Goal: Transaction & Acquisition: Purchase product/service

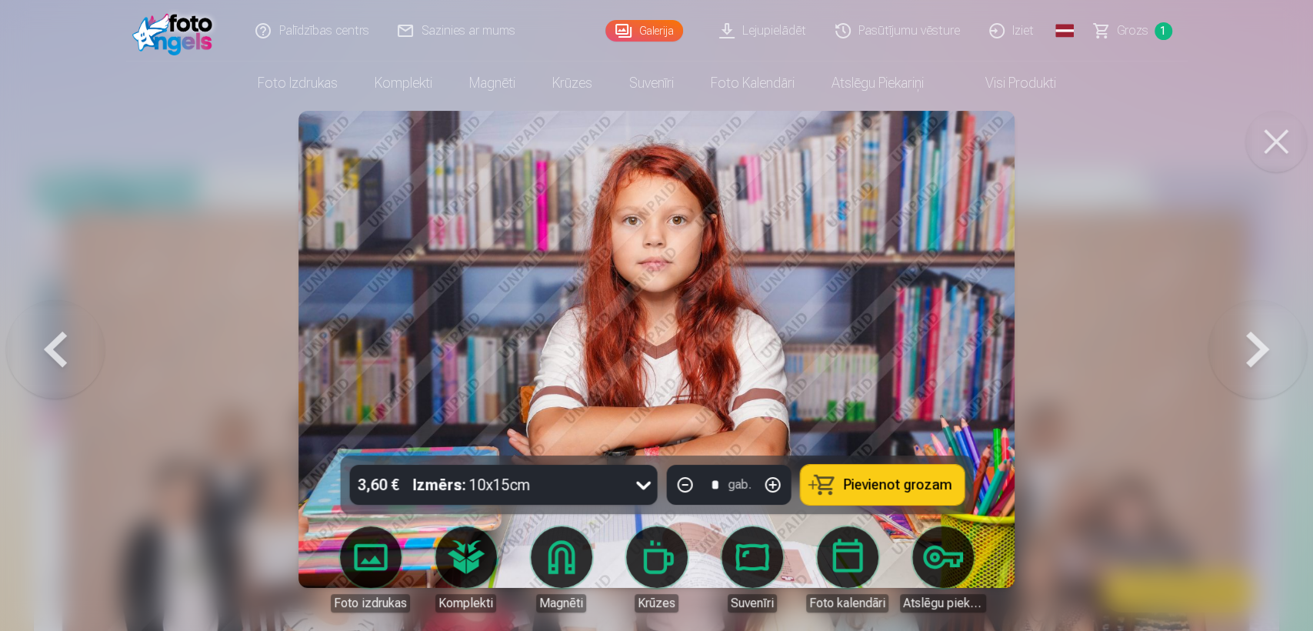
click at [1291, 134] on button at bounding box center [1276, 142] width 62 height 62
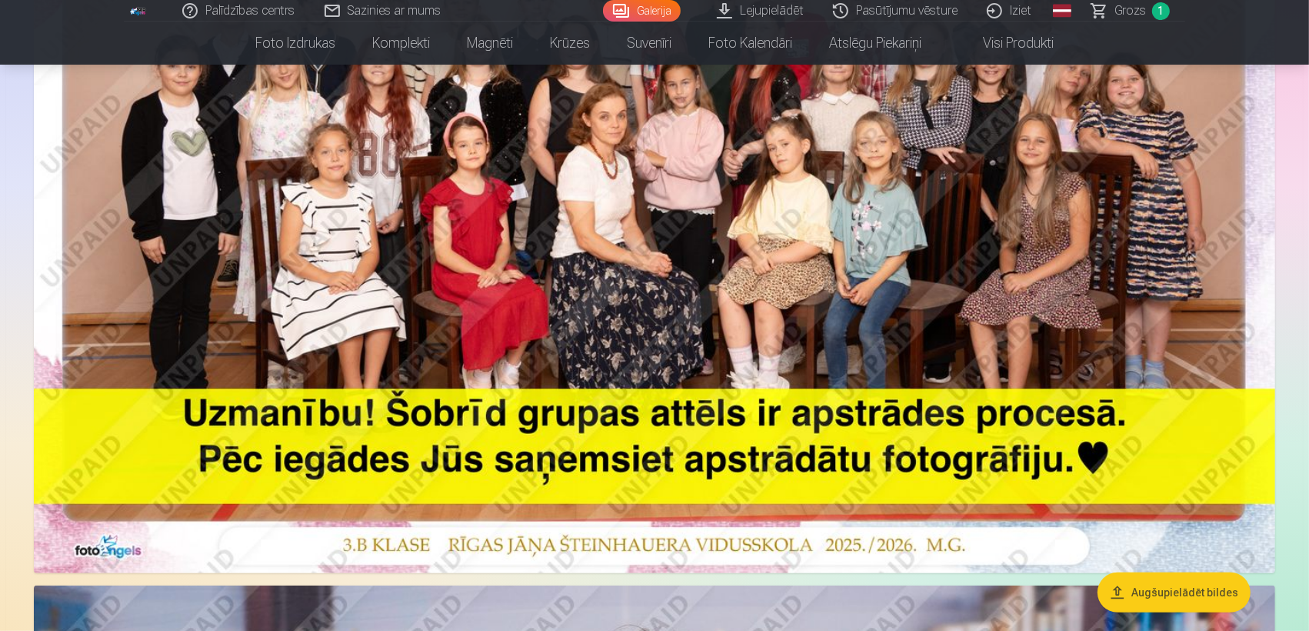
scroll to position [426, 0]
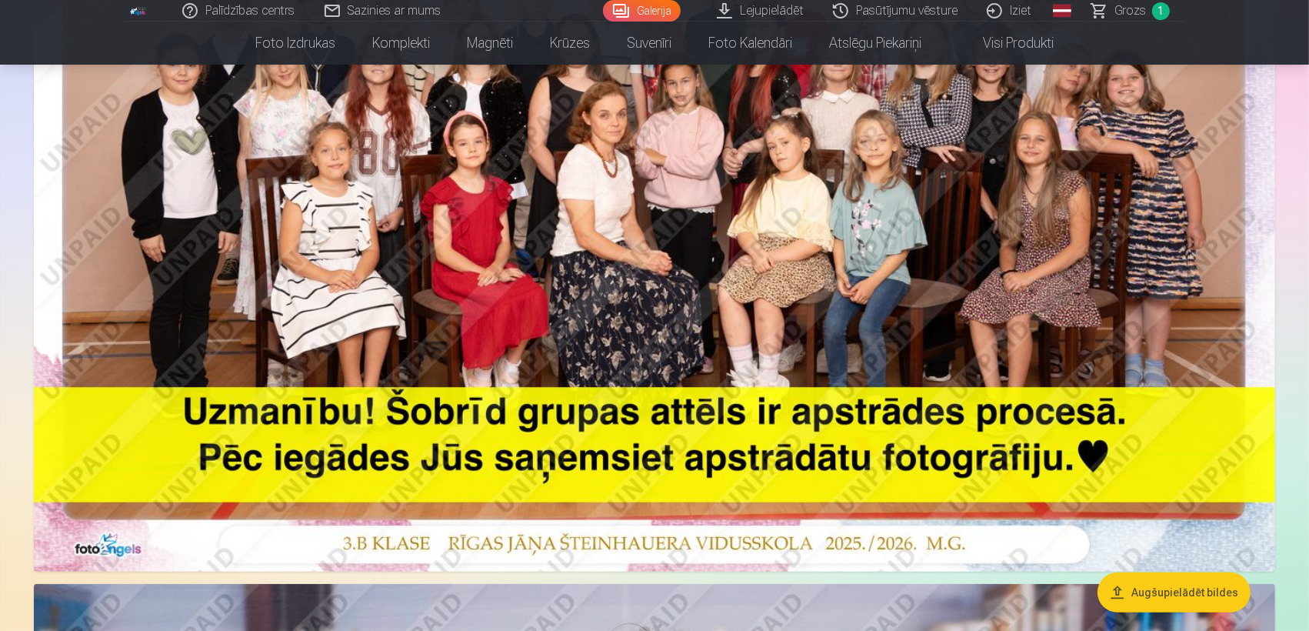
click at [847, 314] on img at bounding box center [654, 157] width 1241 height 828
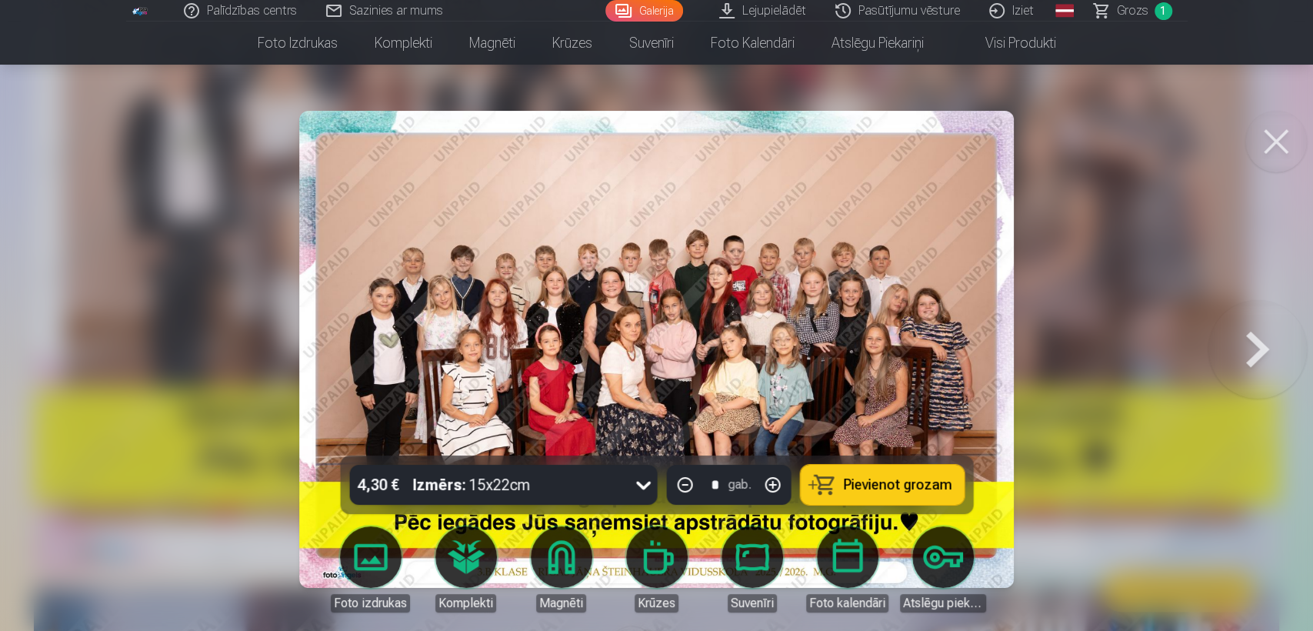
click at [870, 491] on span "Pievienot grozam" at bounding box center [897, 485] width 108 height 14
click at [1292, 144] on button at bounding box center [1276, 142] width 62 height 62
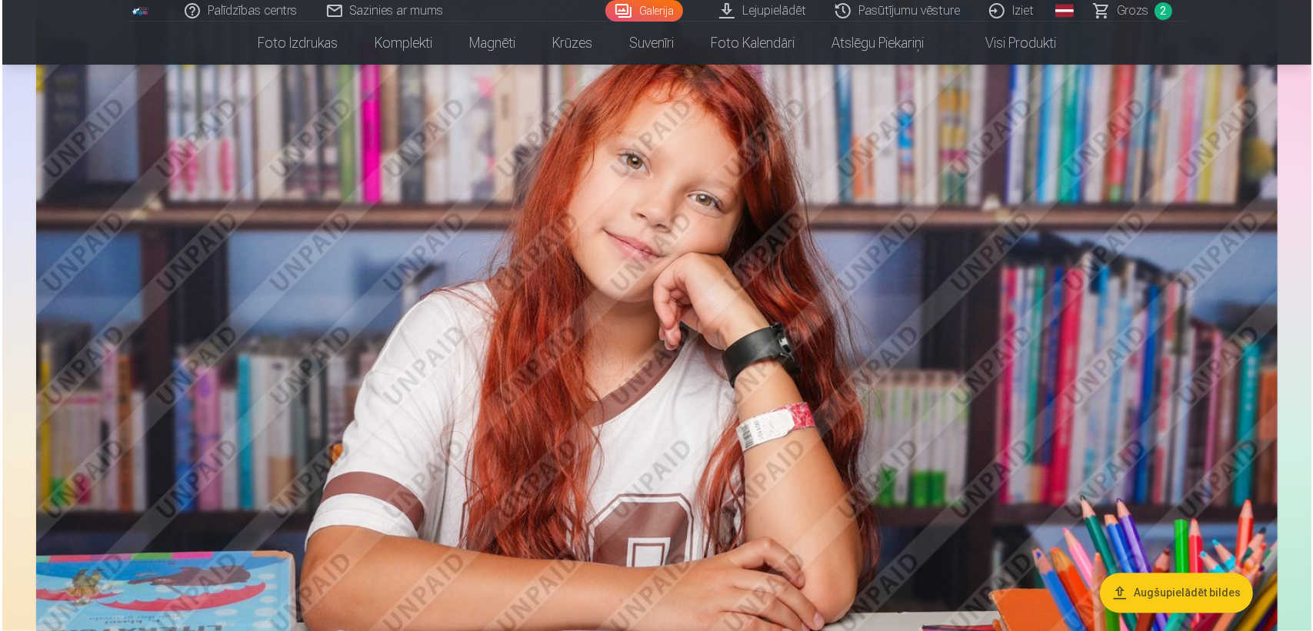
scroll to position [2715, 0]
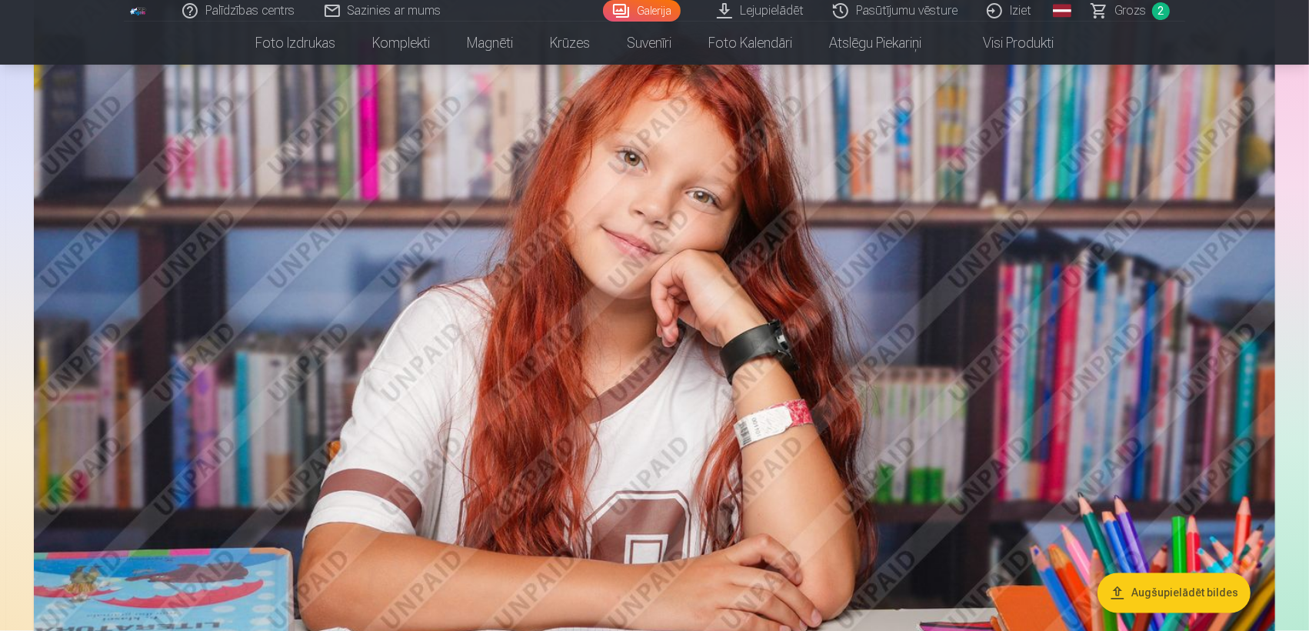
click at [1003, 315] on img at bounding box center [654, 386] width 1241 height 827
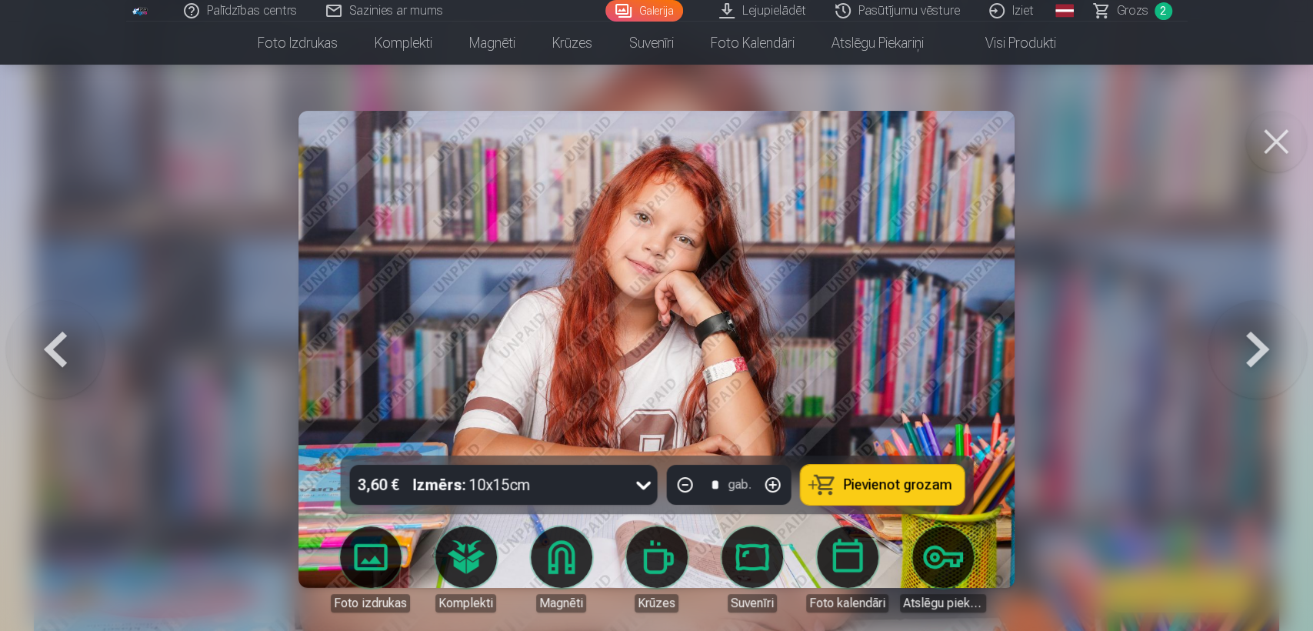
click at [879, 468] on button "Pievienot grozam" at bounding box center [882, 484] width 164 height 40
click at [1263, 353] on button at bounding box center [1257, 348] width 98 height 181
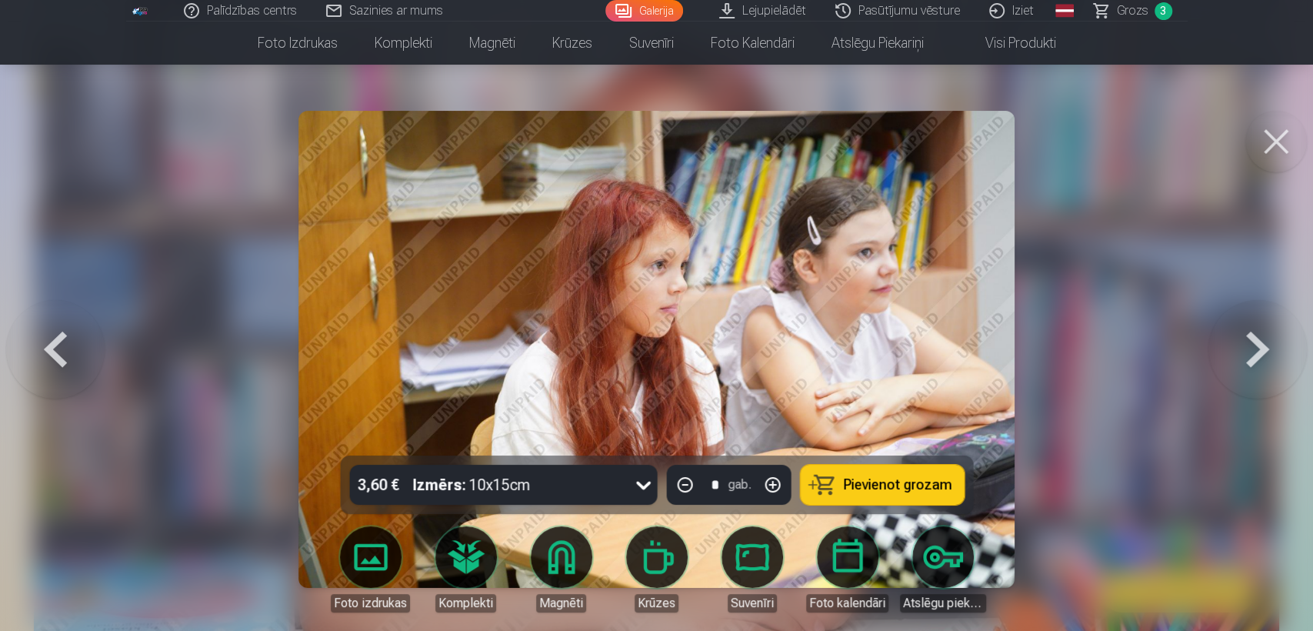
click at [1263, 353] on button at bounding box center [1257, 348] width 98 height 181
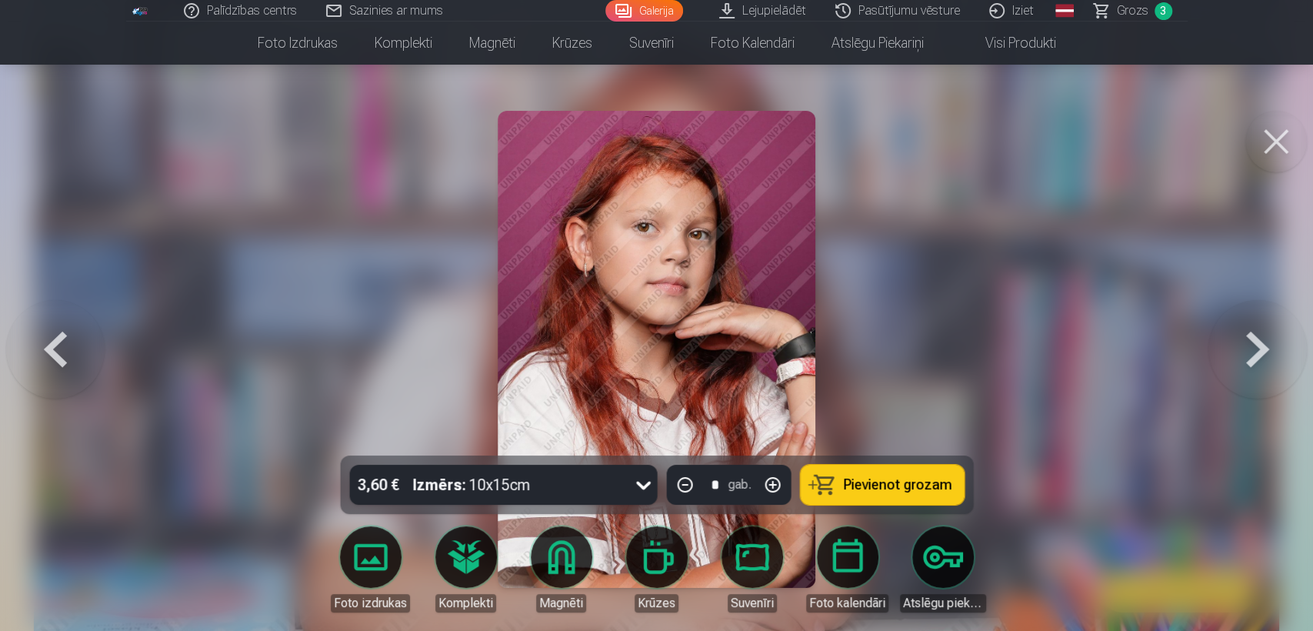
click at [1263, 353] on button at bounding box center [1257, 348] width 98 height 181
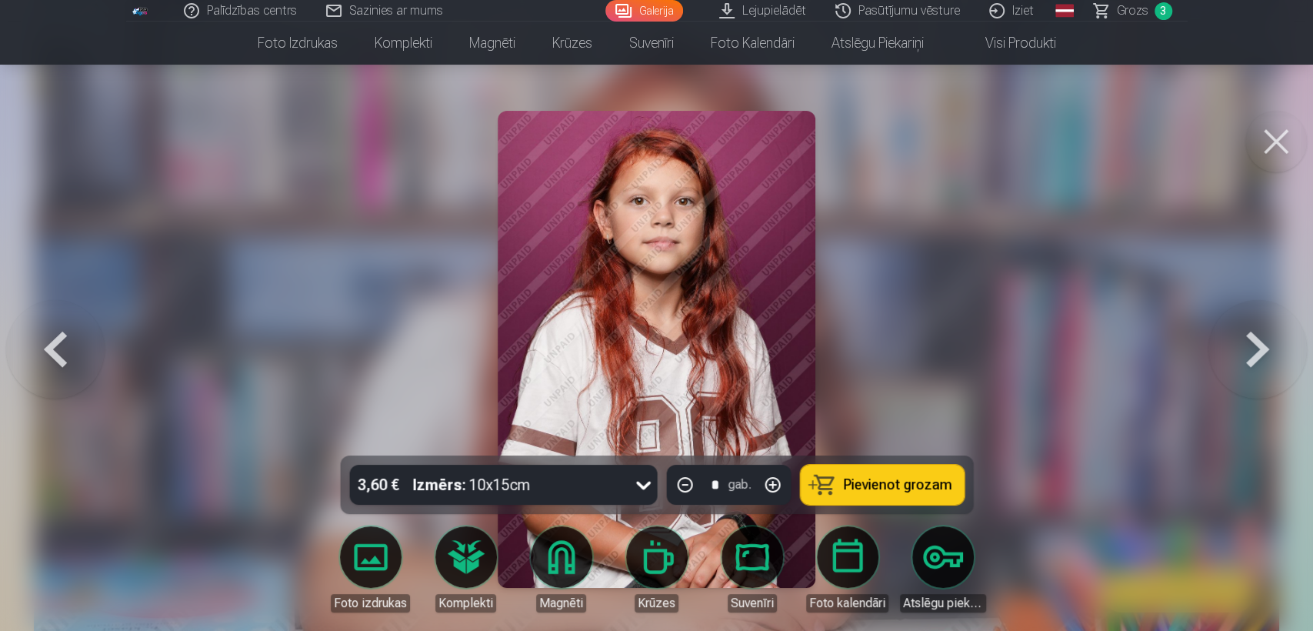
click at [1263, 353] on button at bounding box center [1257, 348] width 98 height 181
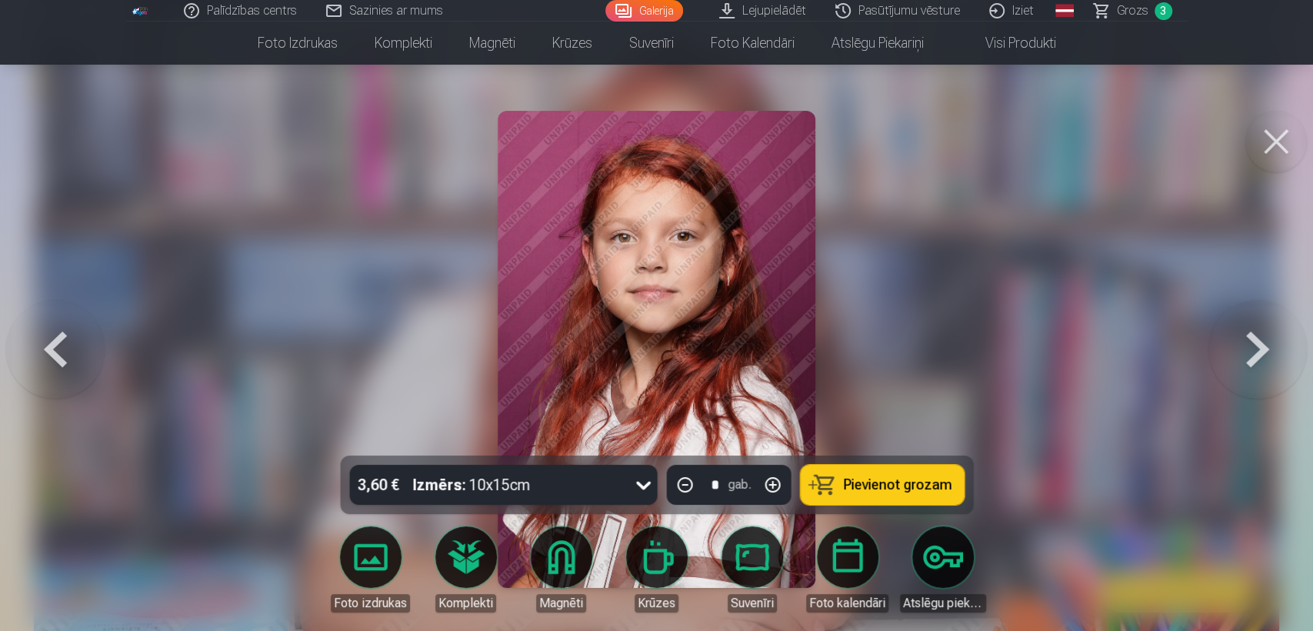
click at [1263, 353] on button at bounding box center [1257, 348] width 98 height 181
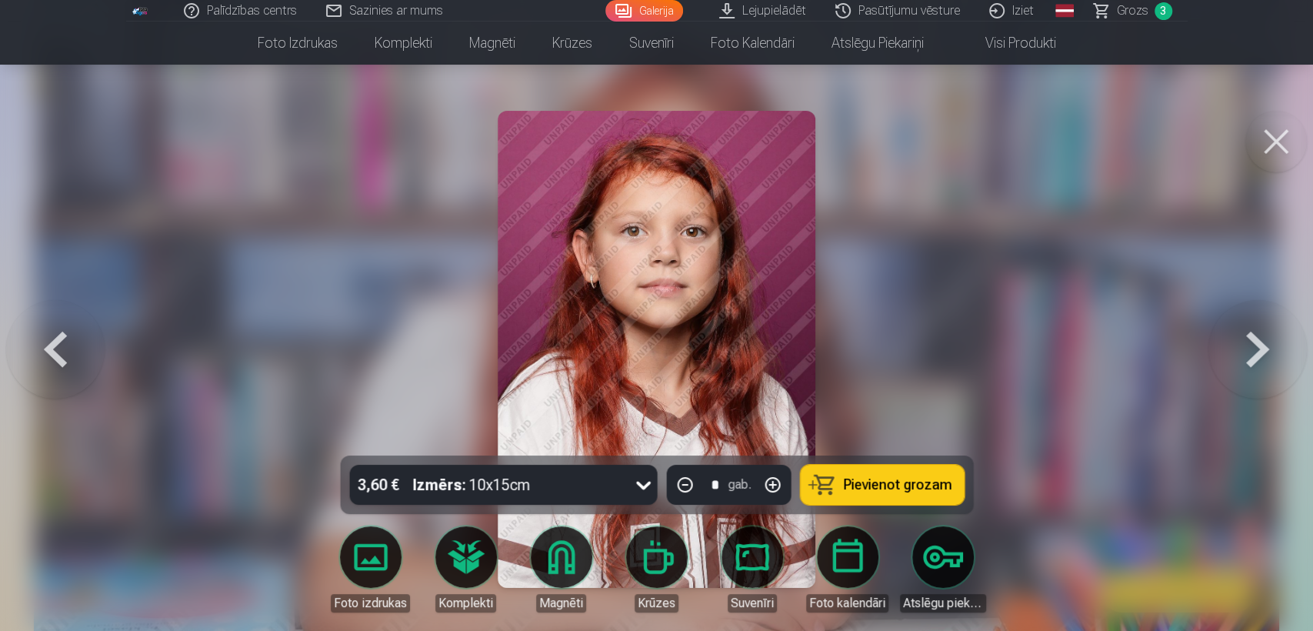
click at [1263, 353] on button at bounding box center [1257, 348] width 98 height 181
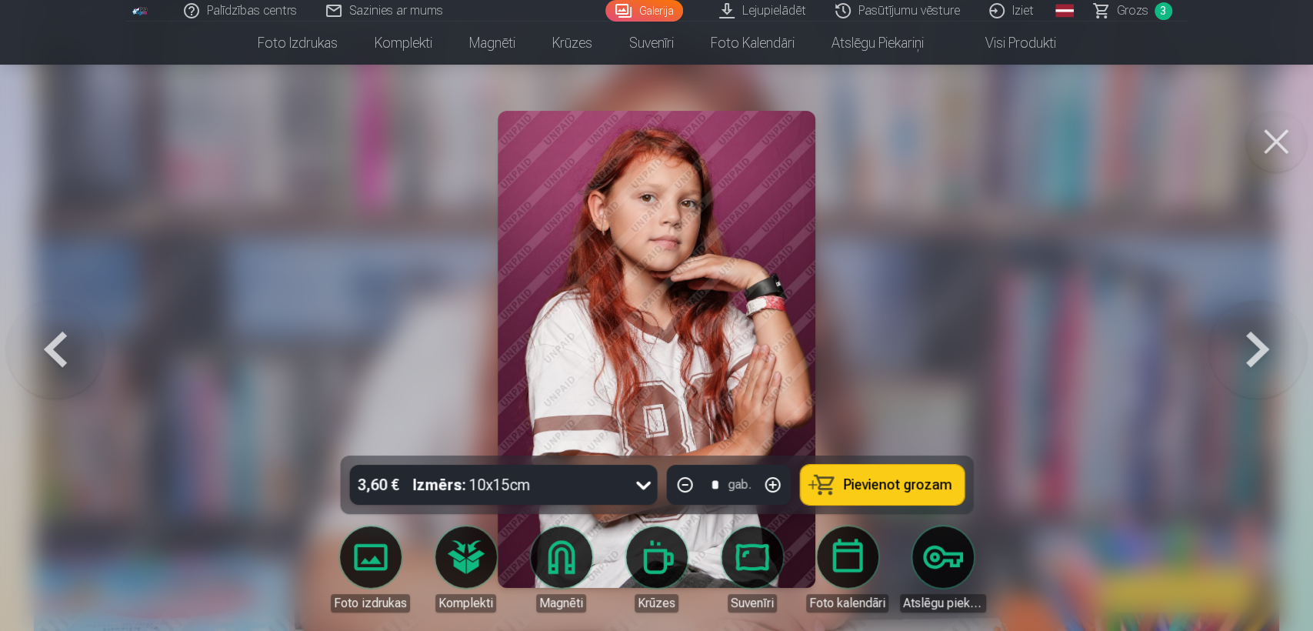
click at [45, 338] on button at bounding box center [55, 348] width 98 height 181
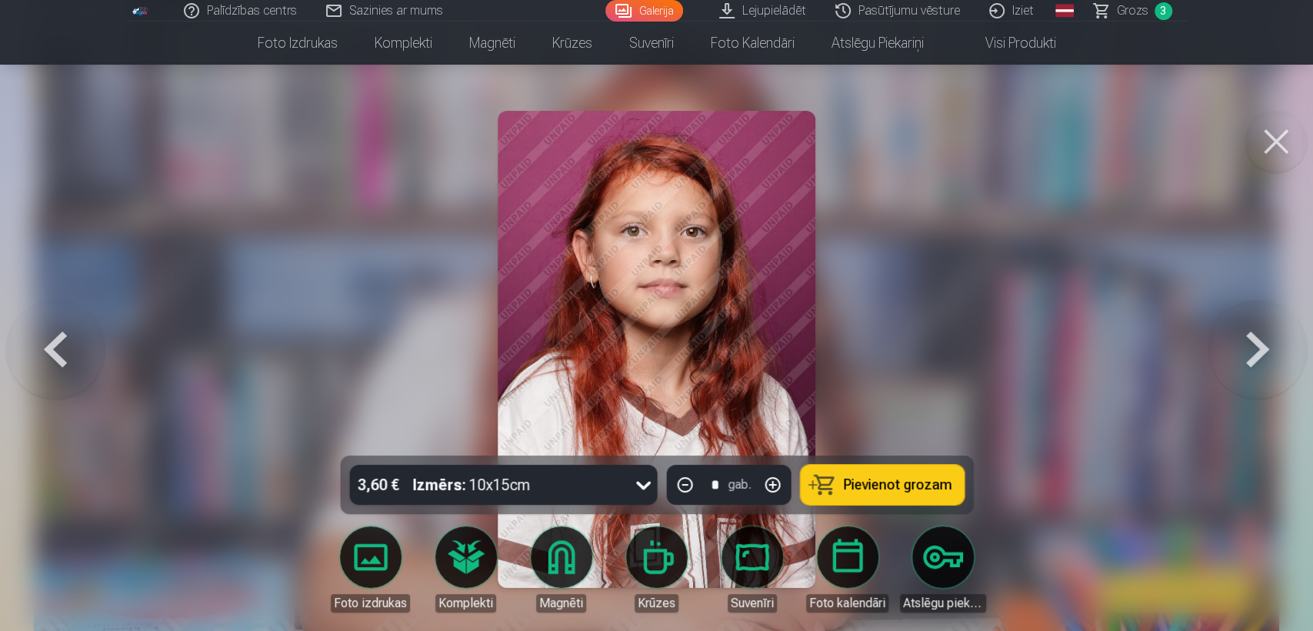
click at [60, 344] on button at bounding box center [55, 348] width 98 height 181
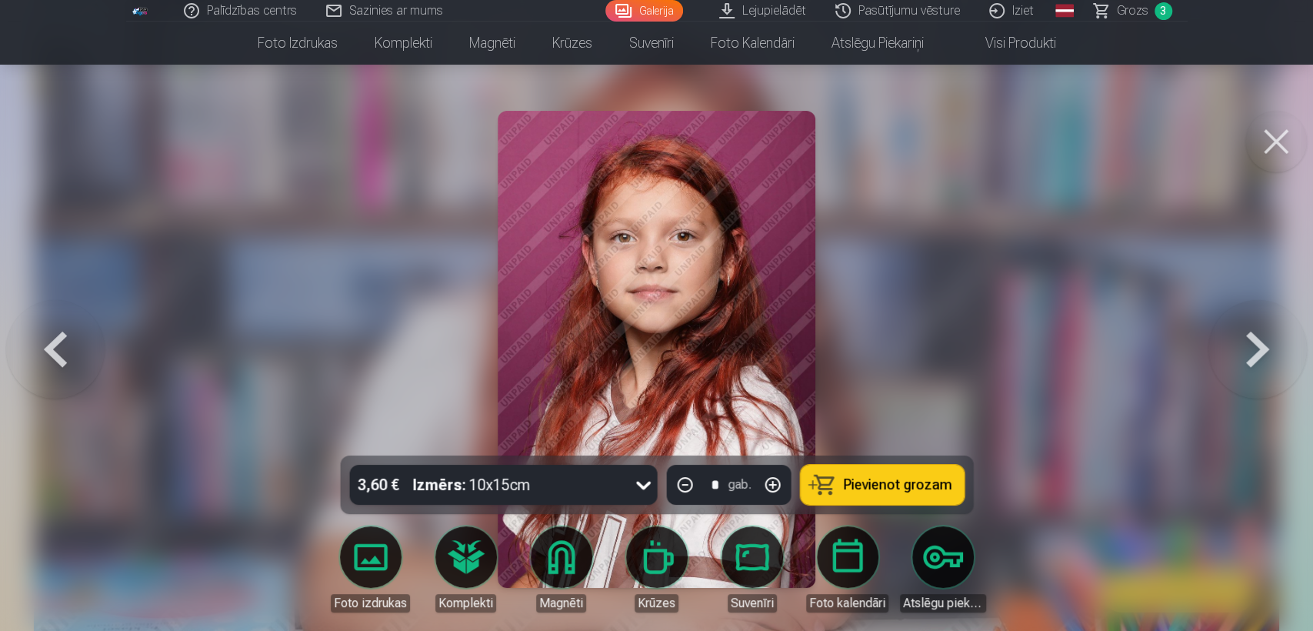
click at [60, 344] on button at bounding box center [55, 348] width 98 height 181
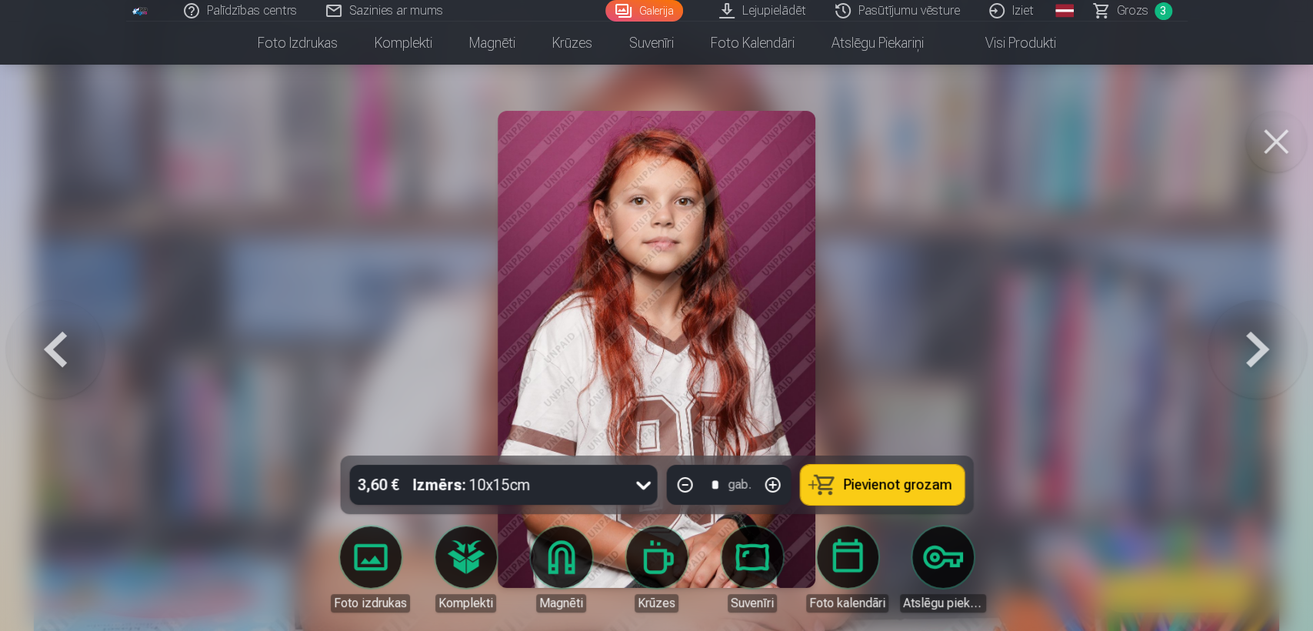
click at [861, 471] on button "Pievienot grozam" at bounding box center [882, 484] width 164 height 40
click at [1248, 347] on button at bounding box center [1257, 348] width 98 height 181
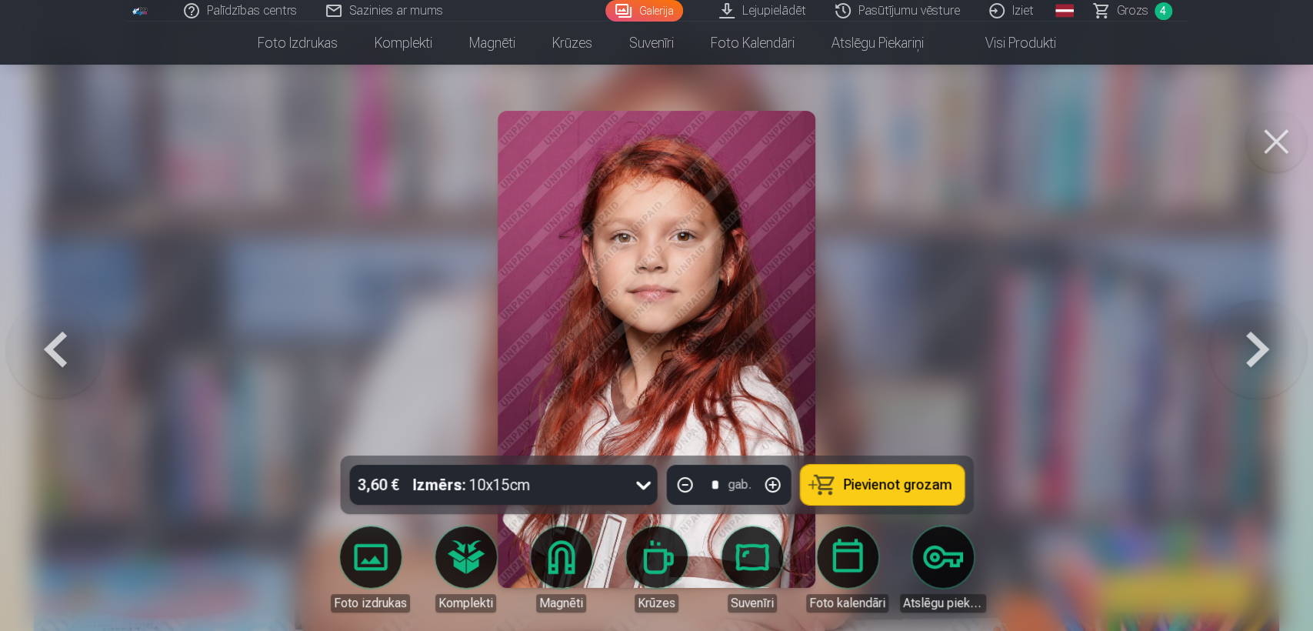
click at [1248, 347] on button at bounding box center [1257, 348] width 98 height 181
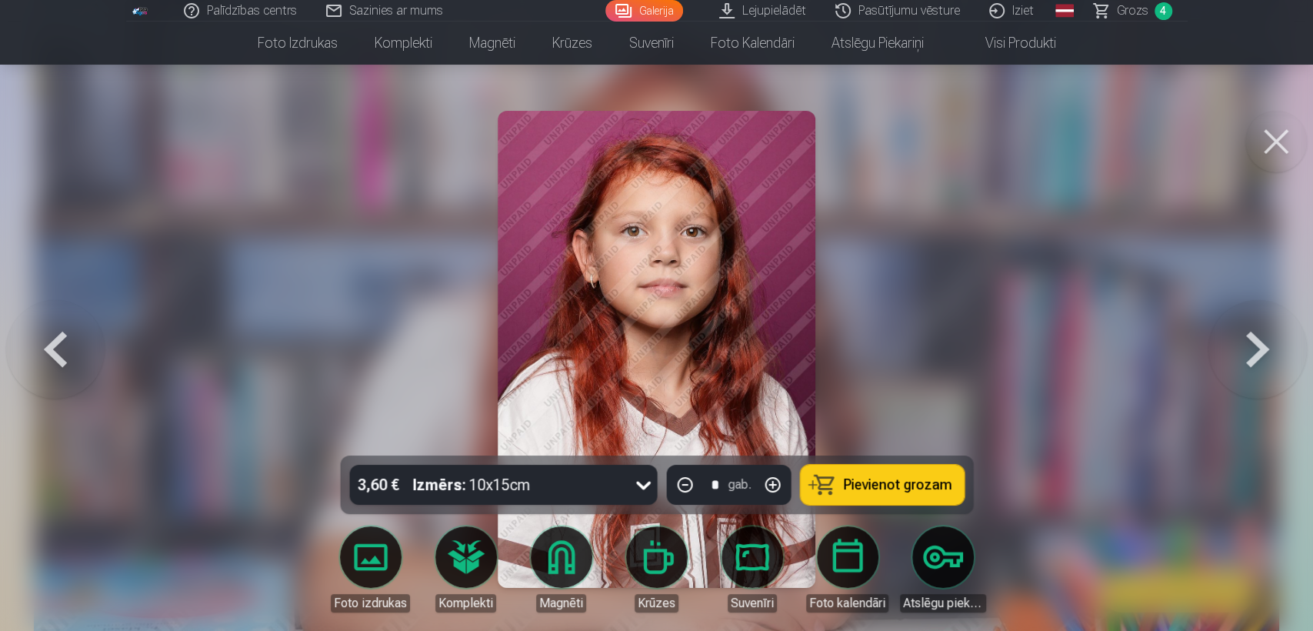
click at [1248, 347] on button at bounding box center [1257, 348] width 98 height 181
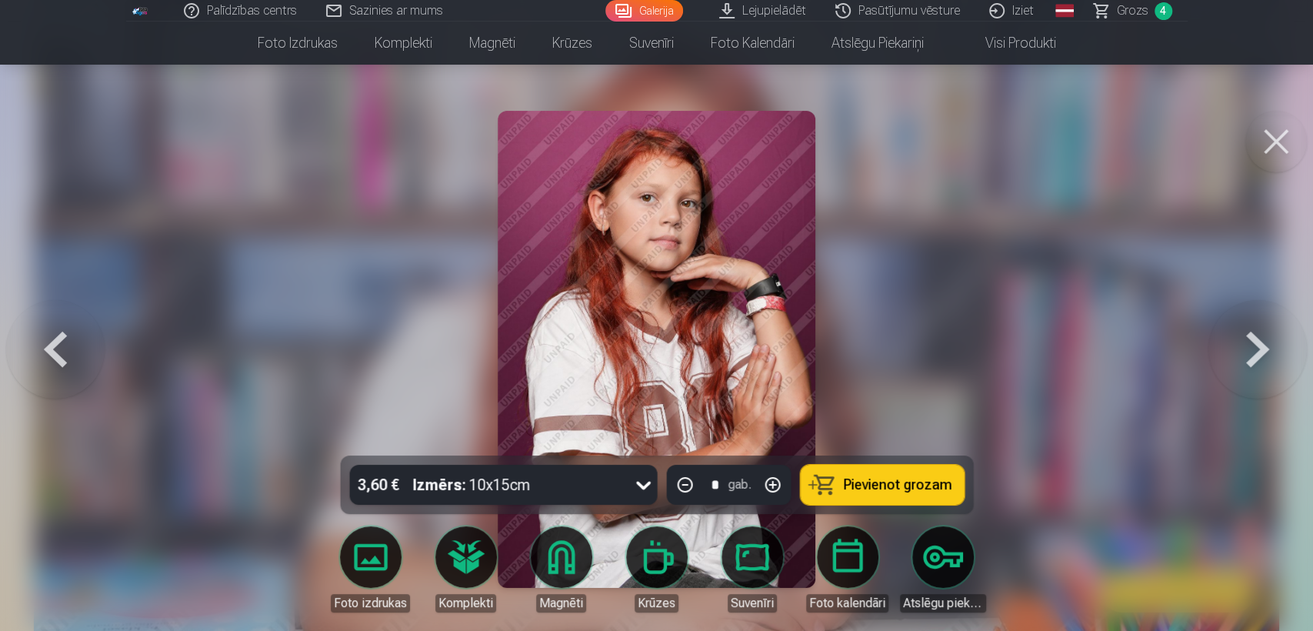
click at [1248, 347] on button at bounding box center [1257, 348] width 98 height 181
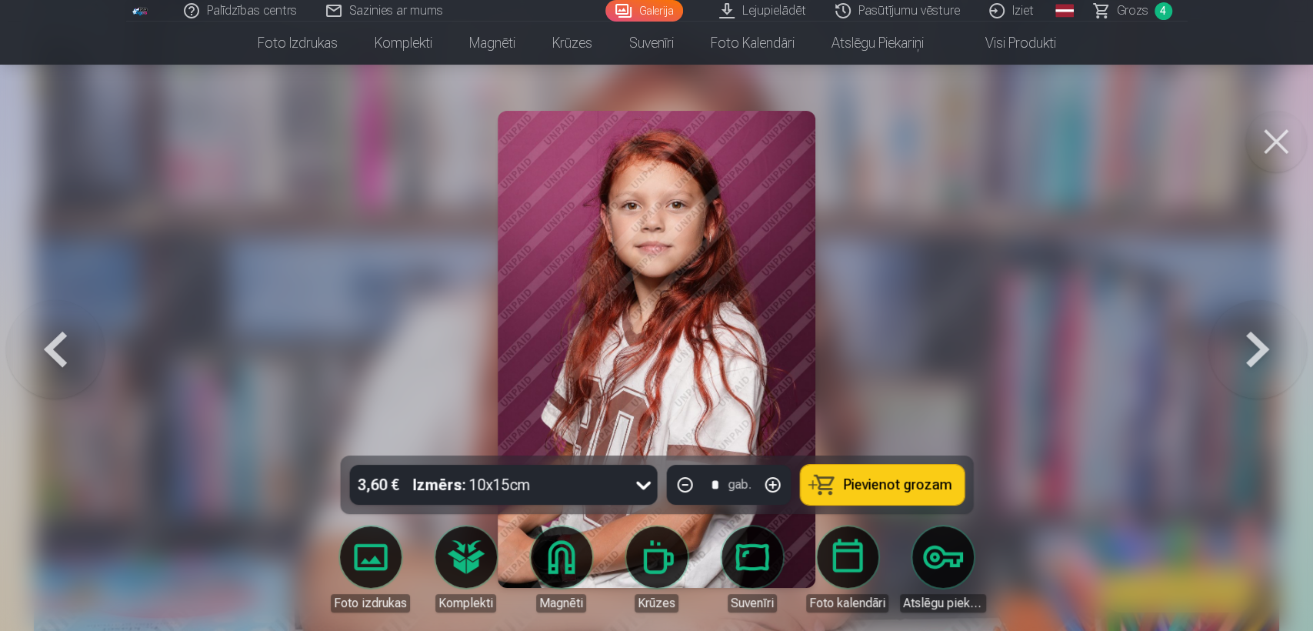
click at [1248, 347] on button at bounding box center [1257, 348] width 98 height 181
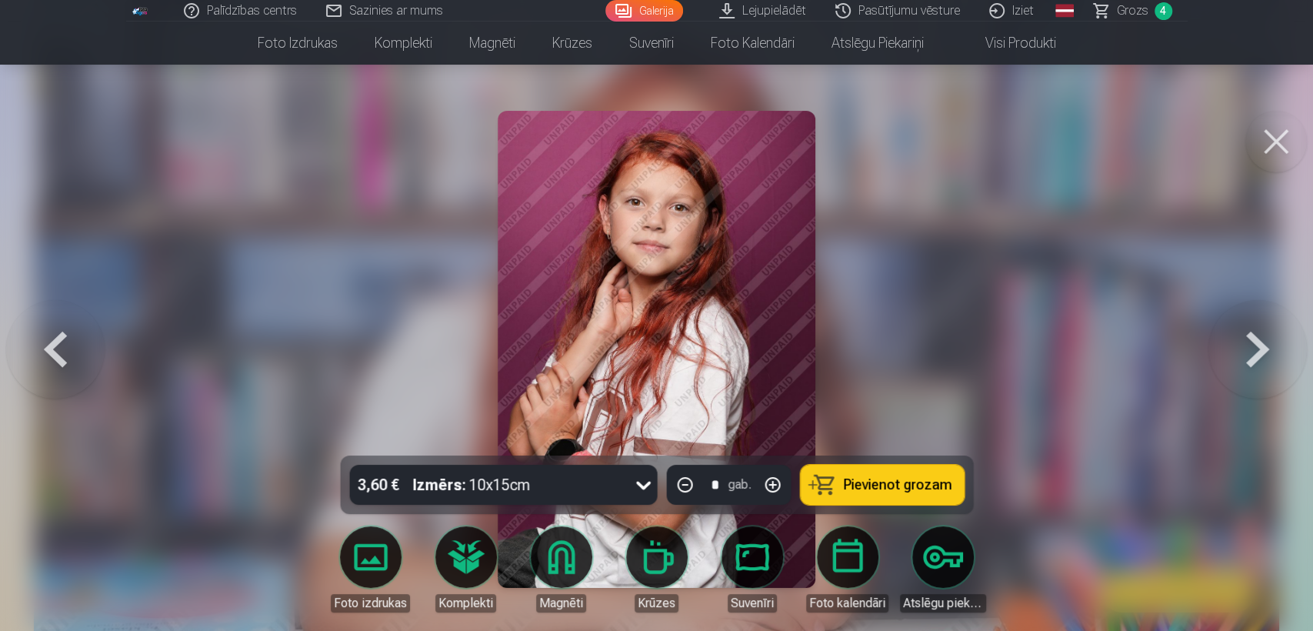
click at [1248, 347] on button at bounding box center [1257, 348] width 98 height 181
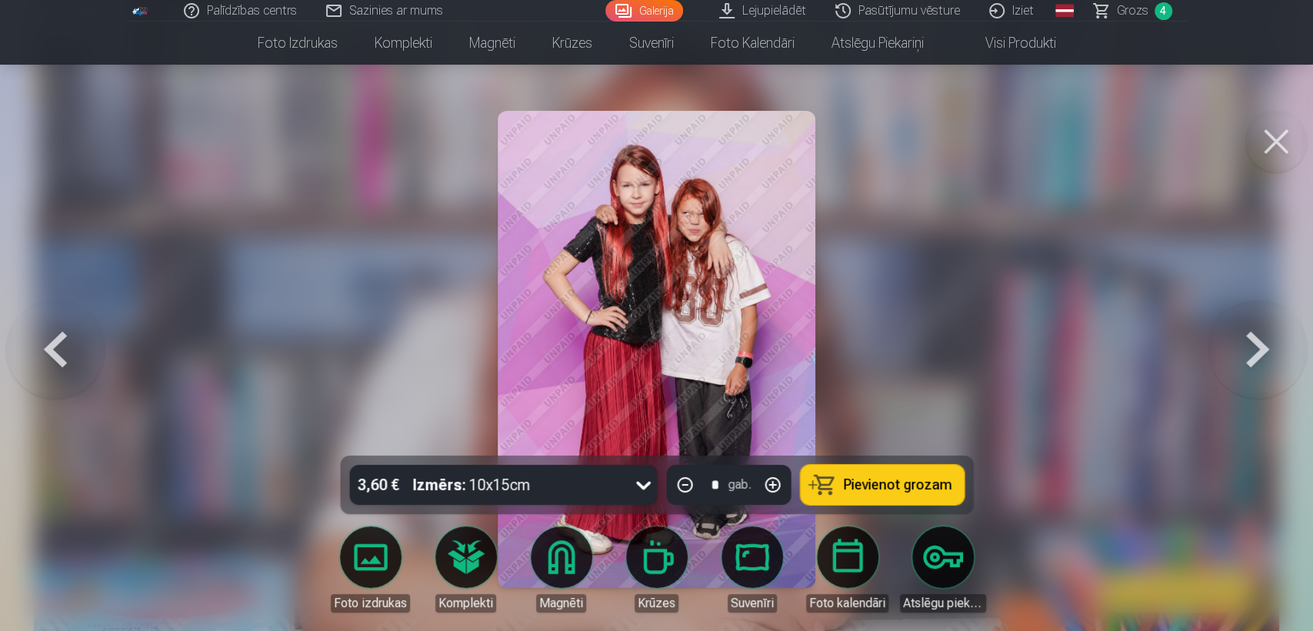
click at [884, 478] on span "Pievienot grozam" at bounding box center [897, 485] width 108 height 14
click at [53, 338] on button at bounding box center [55, 348] width 98 height 181
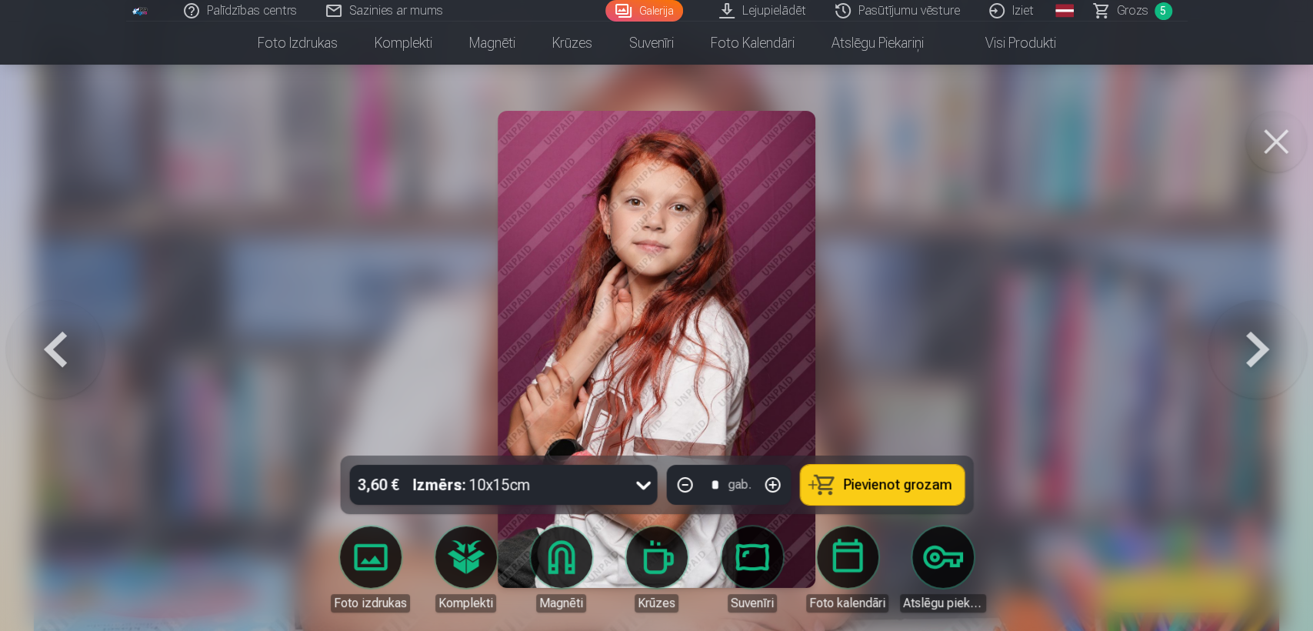
click at [1267, 341] on button at bounding box center [1257, 348] width 98 height 181
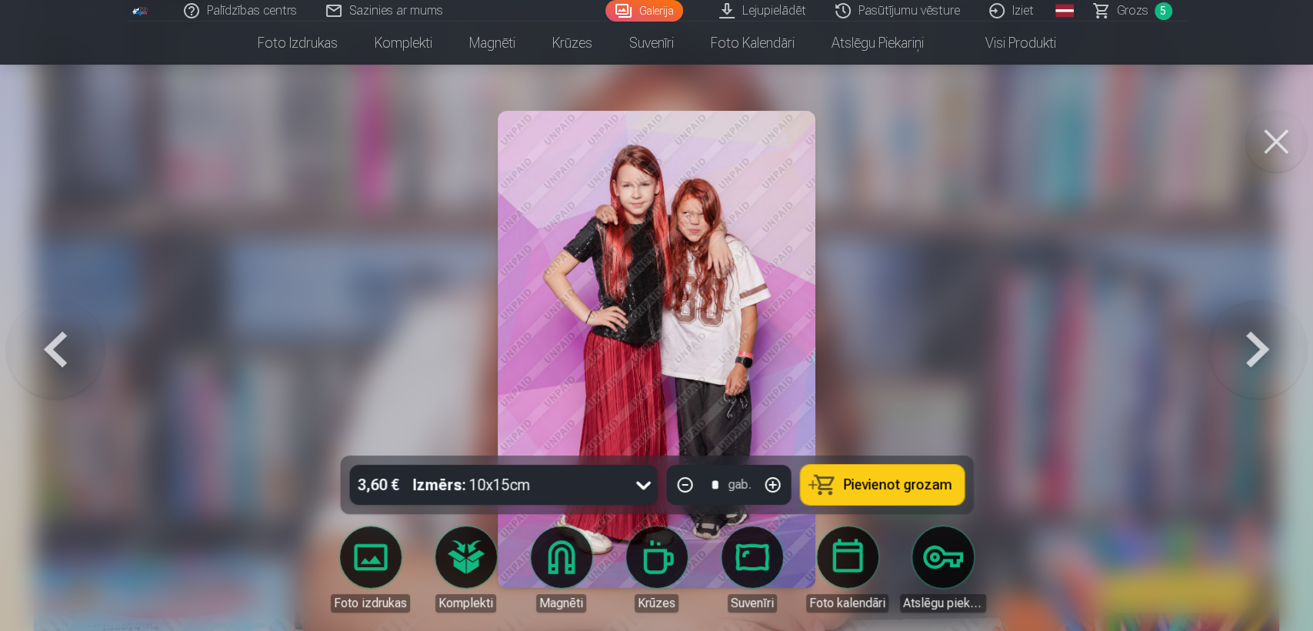
click at [908, 478] on span "Pievienot grozam" at bounding box center [897, 485] width 108 height 14
click at [1273, 343] on button at bounding box center [1257, 348] width 98 height 181
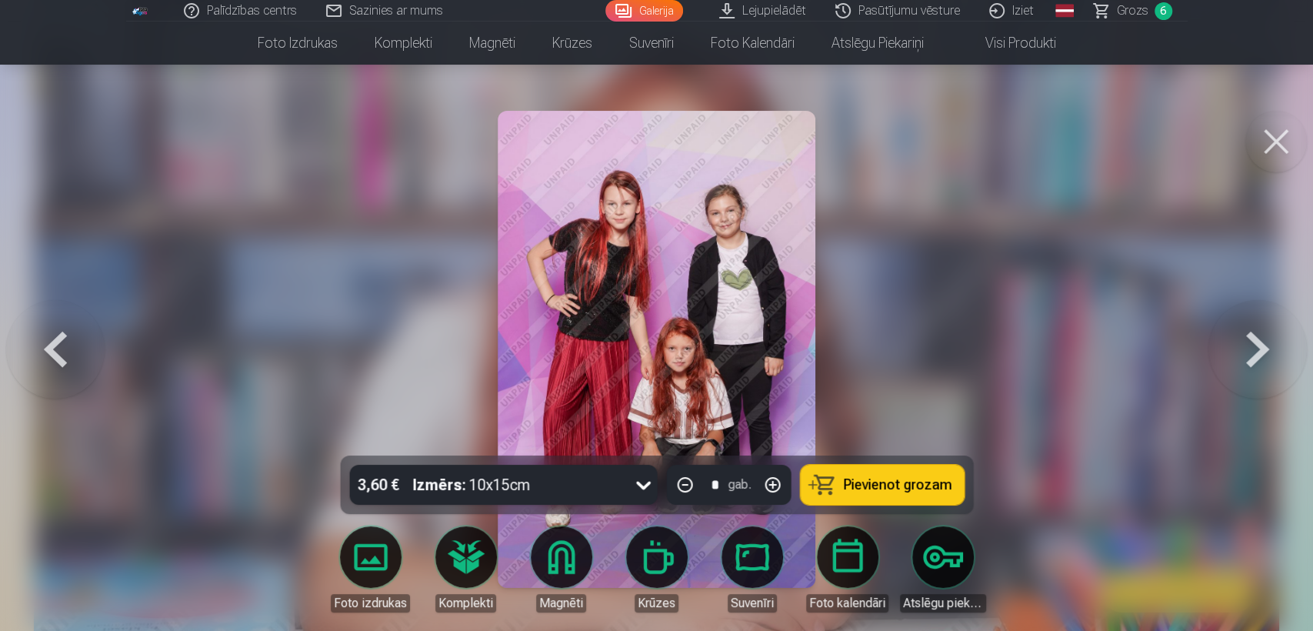
click at [1273, 343] on button at bounding box center [1257, 348] width 98 height 181
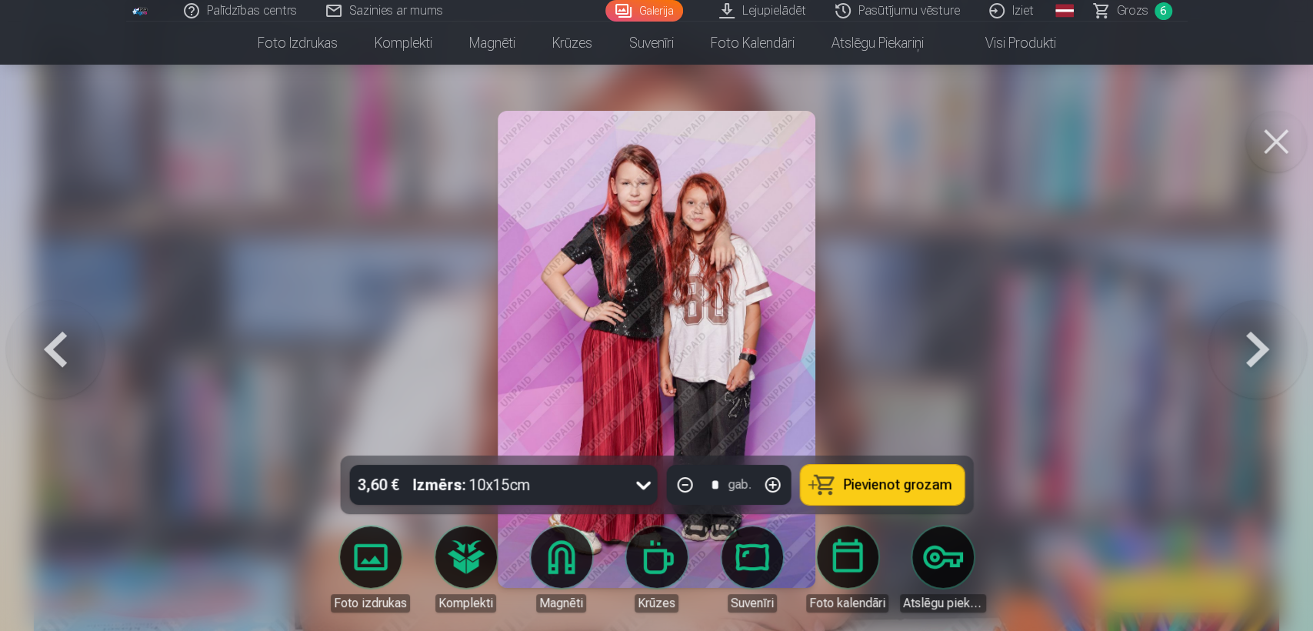
click at [68, 386] on button at bounding box center [55, 348] width 98 height 181
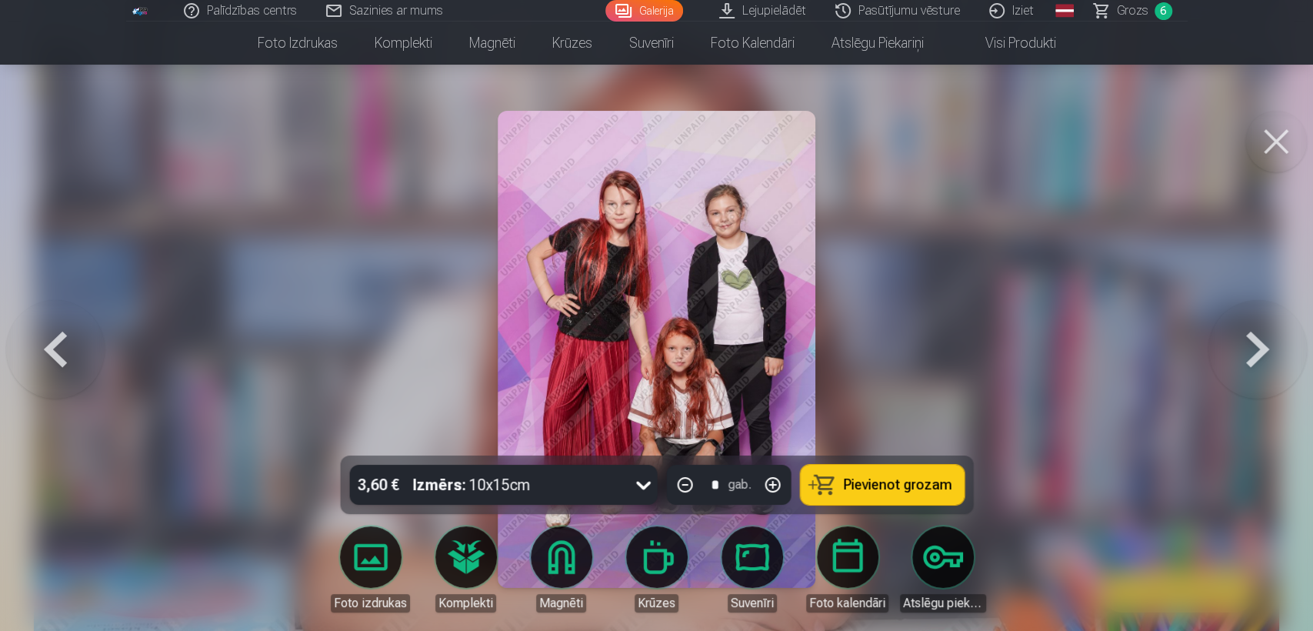
click at [910, 478] on span "Pievienot grozam" at bounding box center [897, 485] width 108 height 14
click at [1249, 351] on button at bounding box center [1257, 348] width 98 height 181
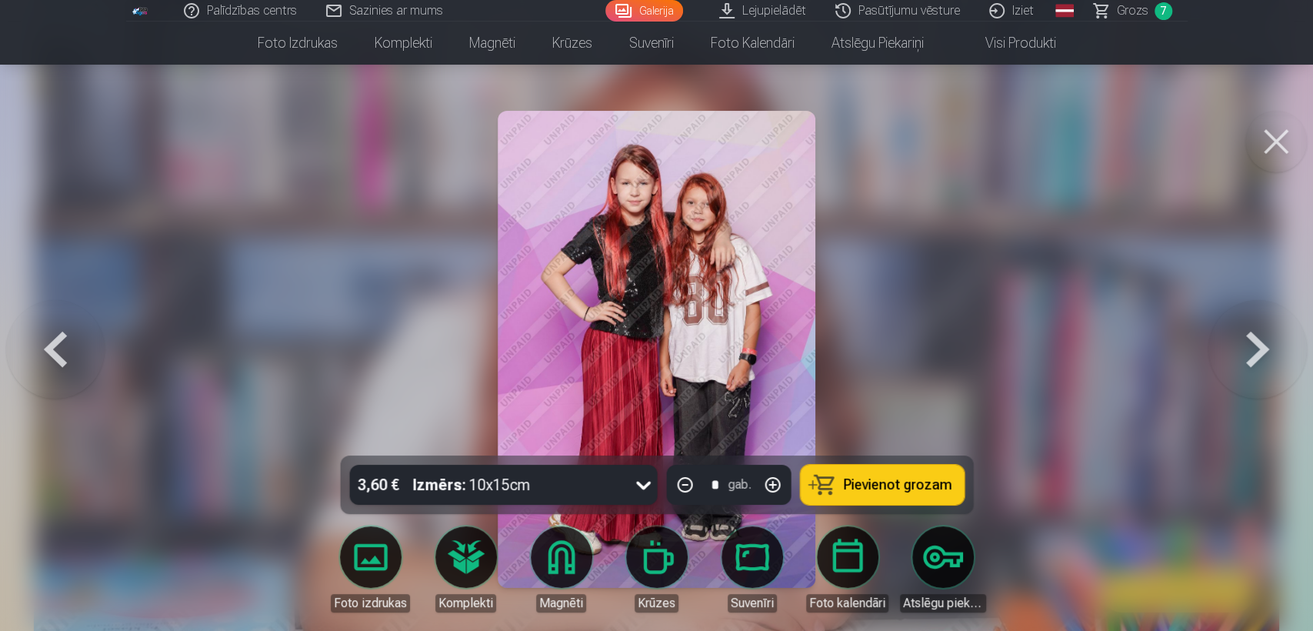
click at [1249, 351] on button at bounding box center [1257, 348] width 98 height 181
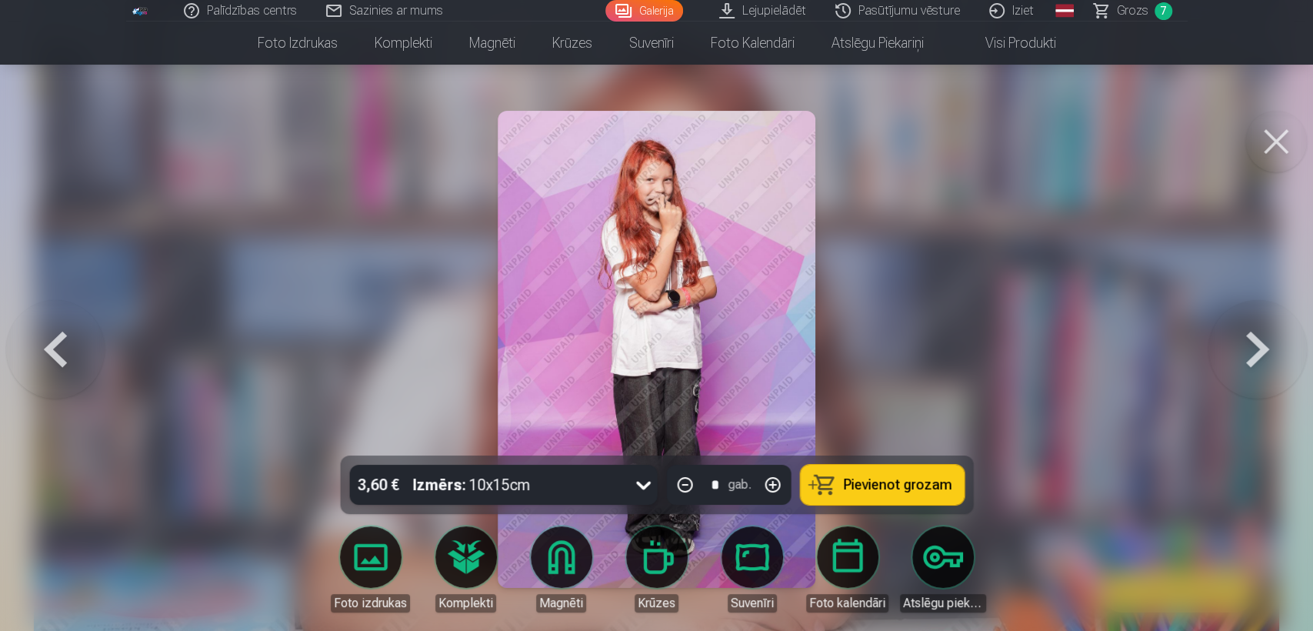
click at [1249, 351] on button at bounding box center [1257, 348] width 98 height 181
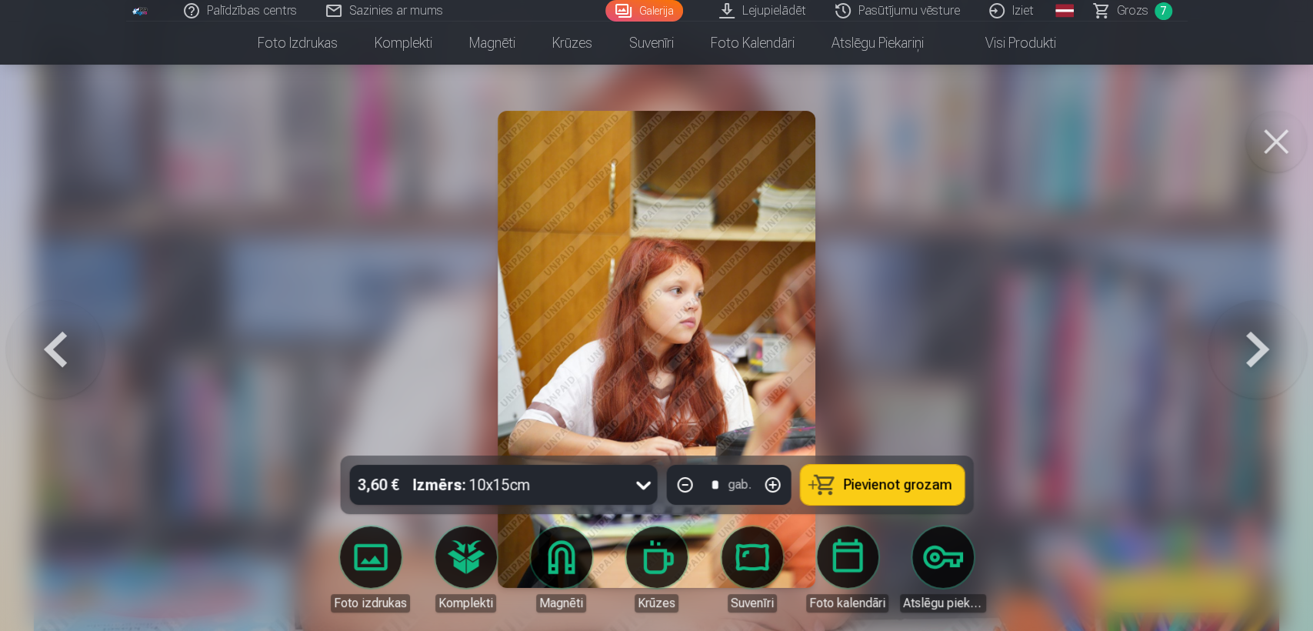
click at [1249, 351] on button at bounding box center [1257, 348] width 98 height 181
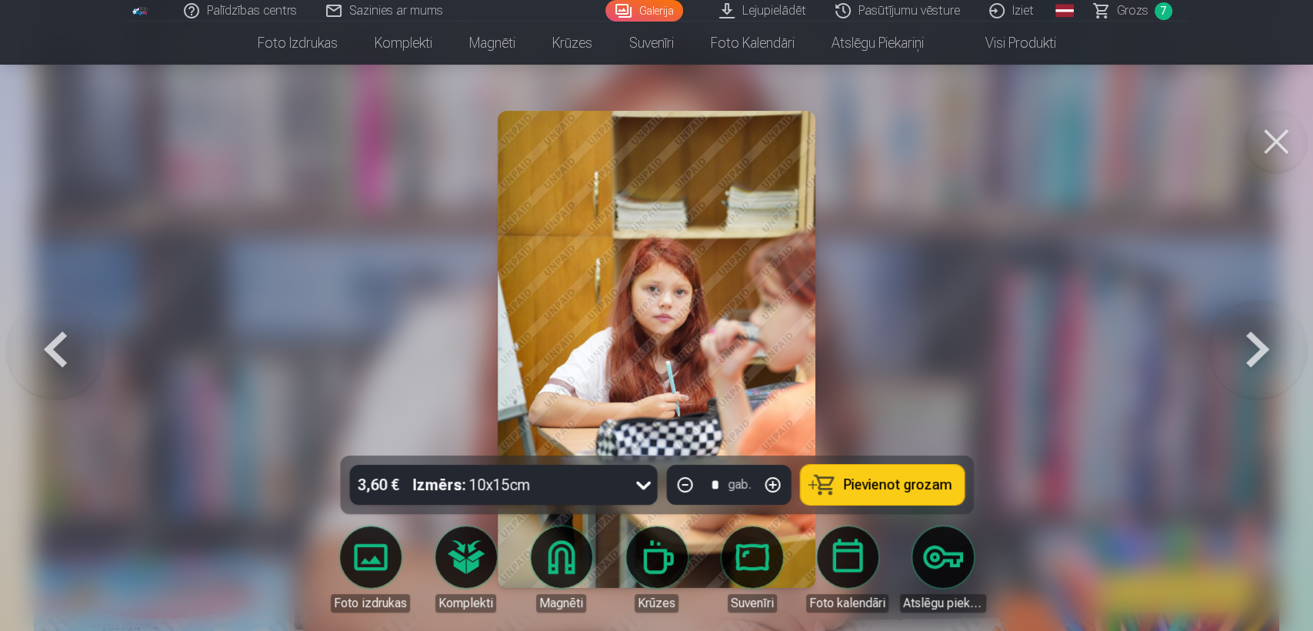
click at [1249, 351] on button at bounding box center [1257, 348] width 98 height 181
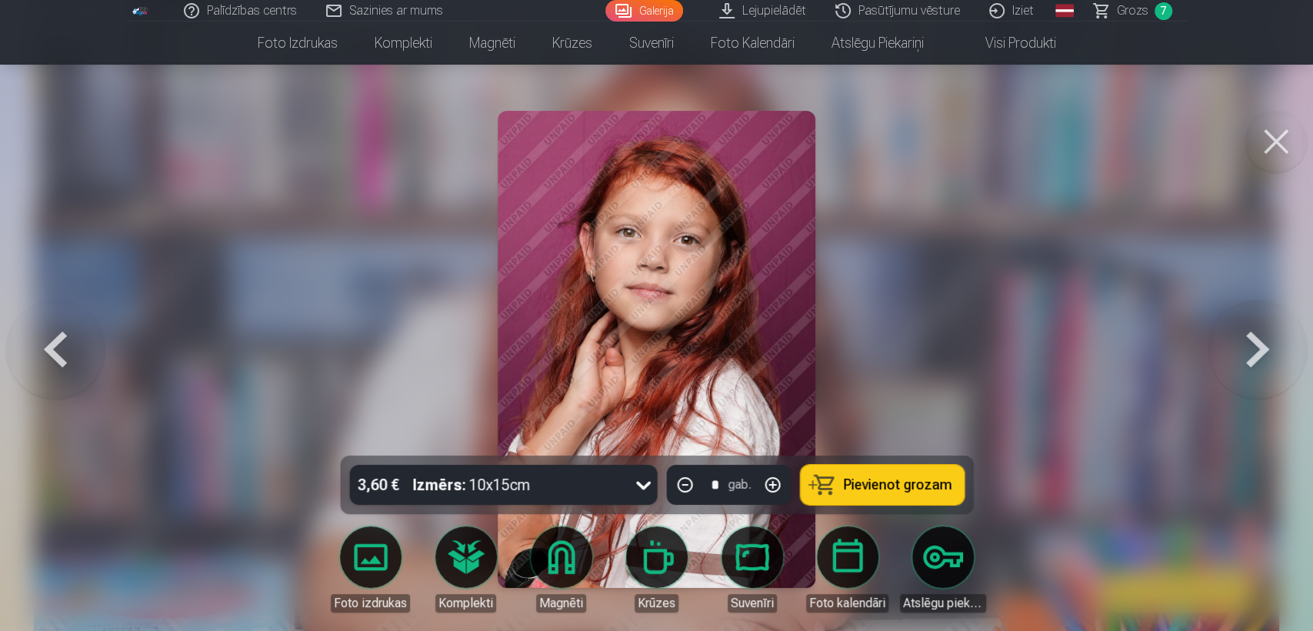
click at [1249, 351] on button at bounding box center [1257, 348] width 98 height 181
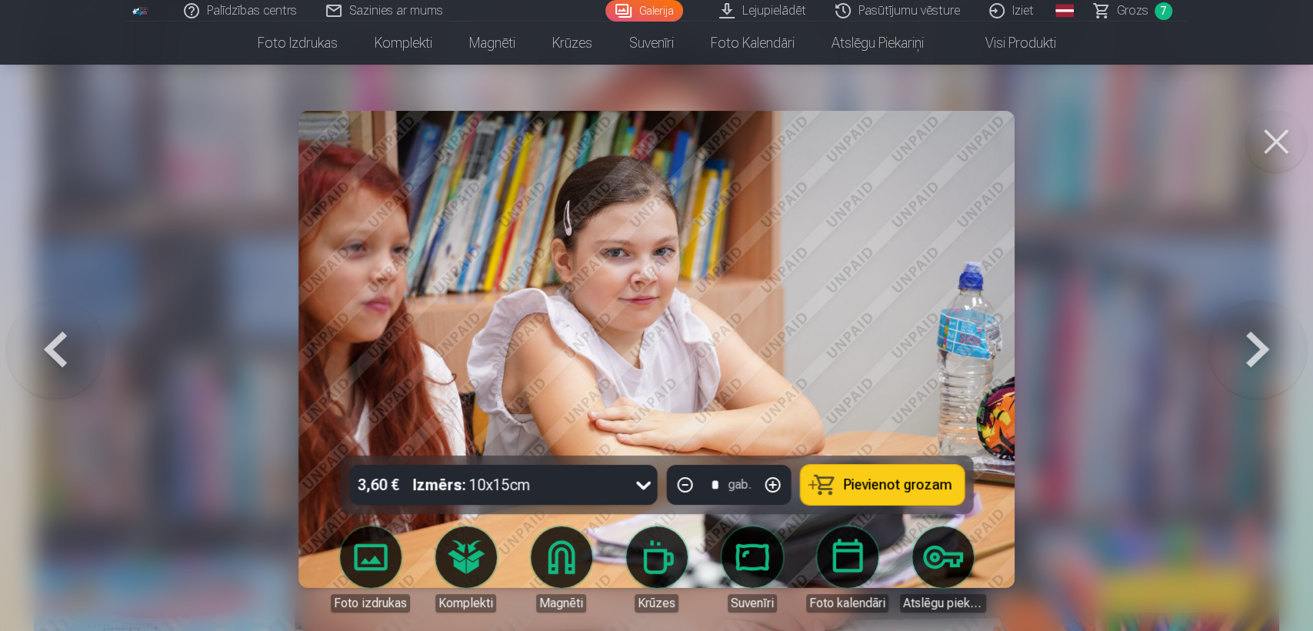
click at [26, 363] on button at bounding box center [55, 348] width 98 height 181
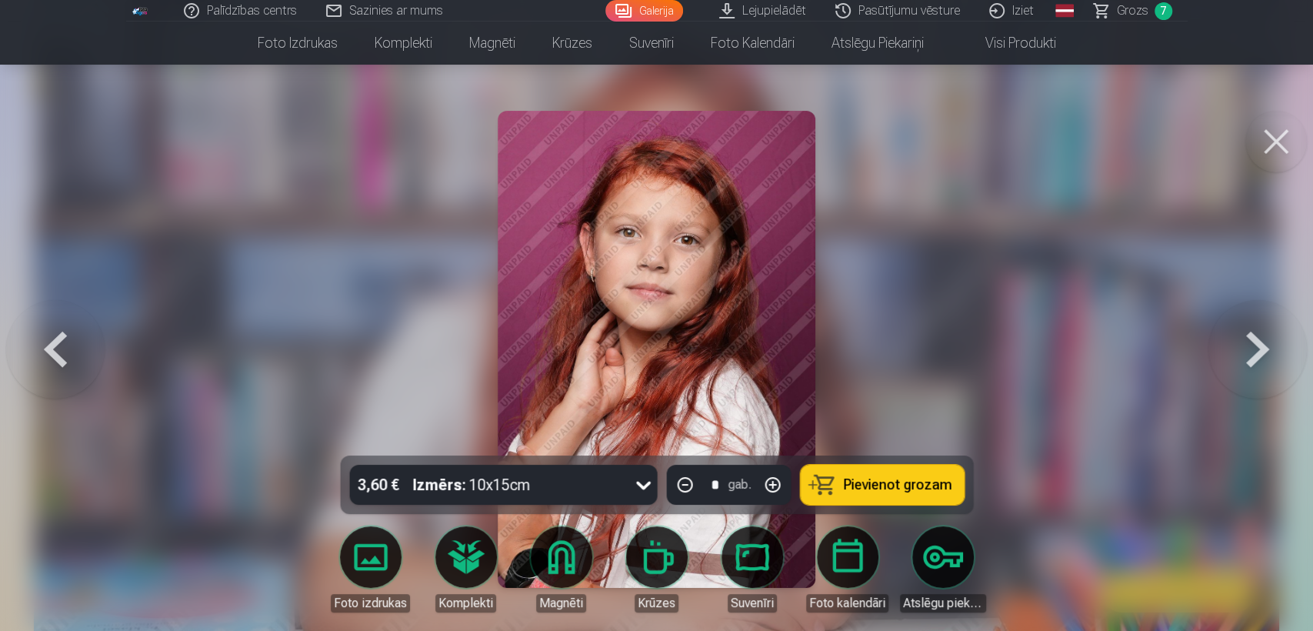
click at [905, 484] on span "Pievienot grozam" at bounding box center [897, 485] width 108 height 14
click at [1293, 348] on button at bounding box center [1257, 348] width 98 height 181
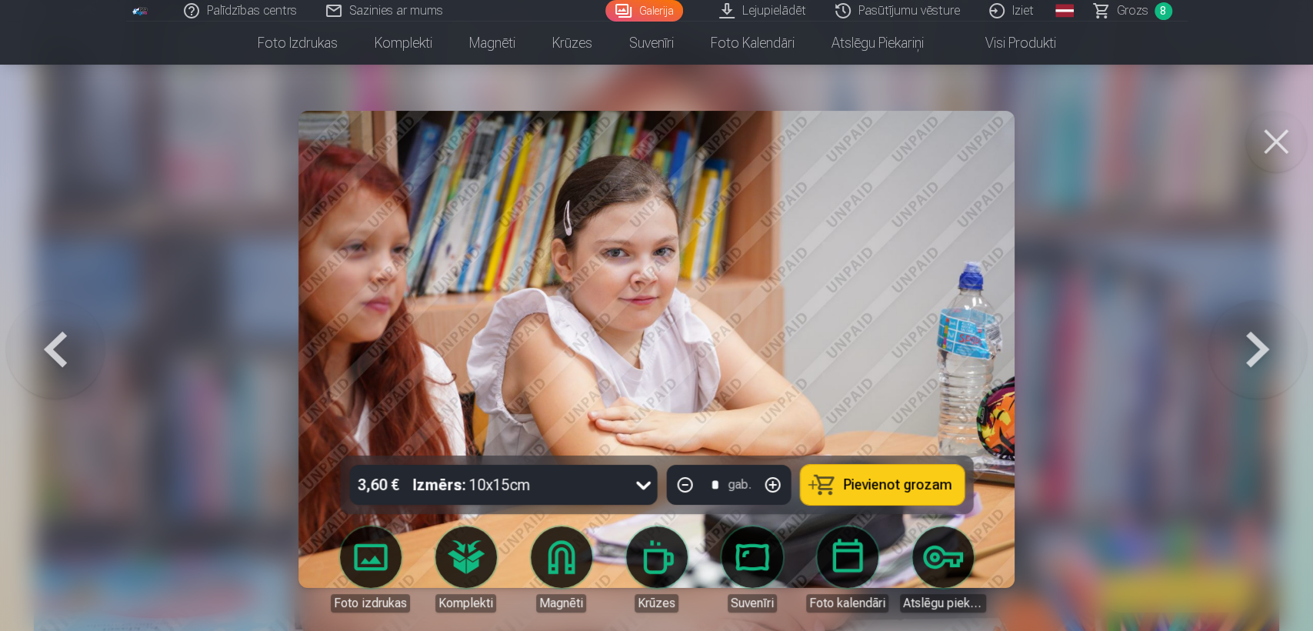
click at [1293, 348] on button at bounding box center [1257, 348] width 98 height 181
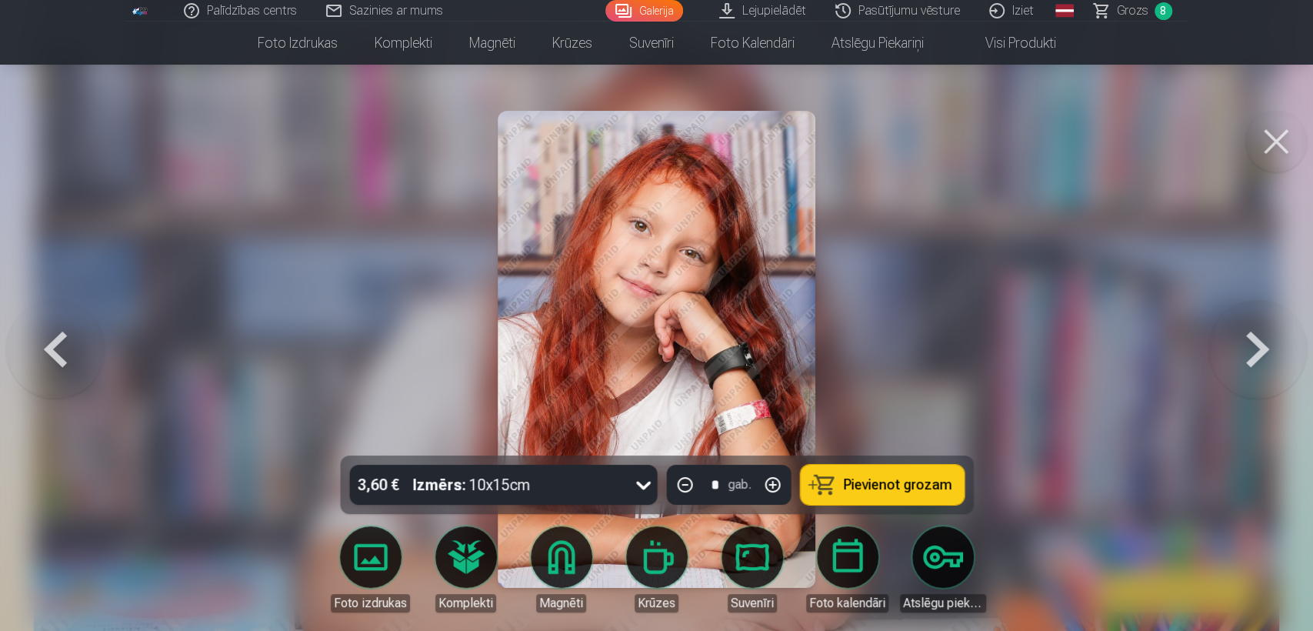
click at [1293, 348] on button at bounding box center [1257, 348] width 98 height 181
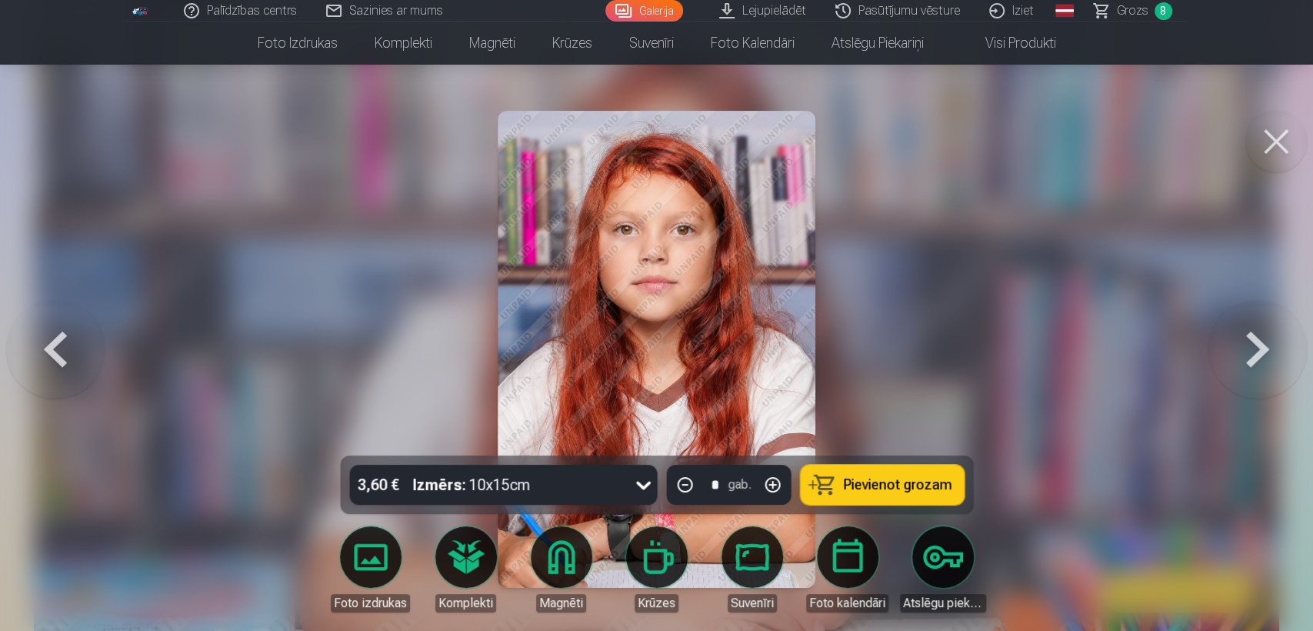
click at [1293, 348] on button at bounding box center [1257, 348] width 98 height 181
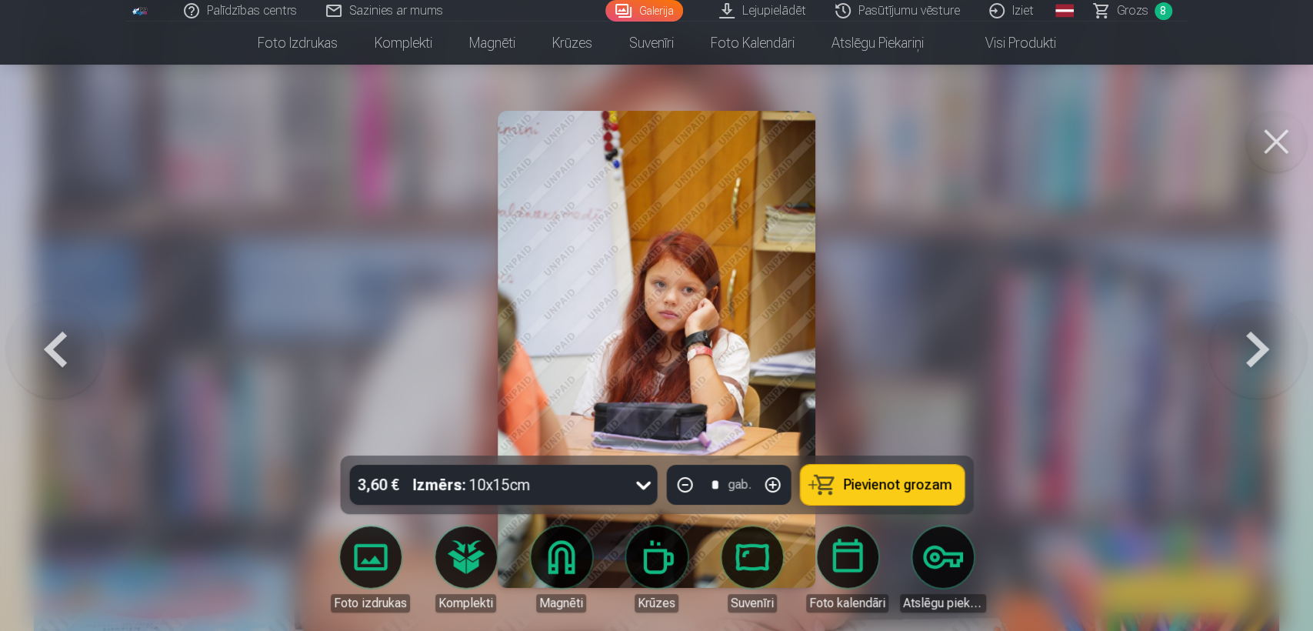
click at [1293, 348] on button at bounding box center [1257, 348] width 98 height 181
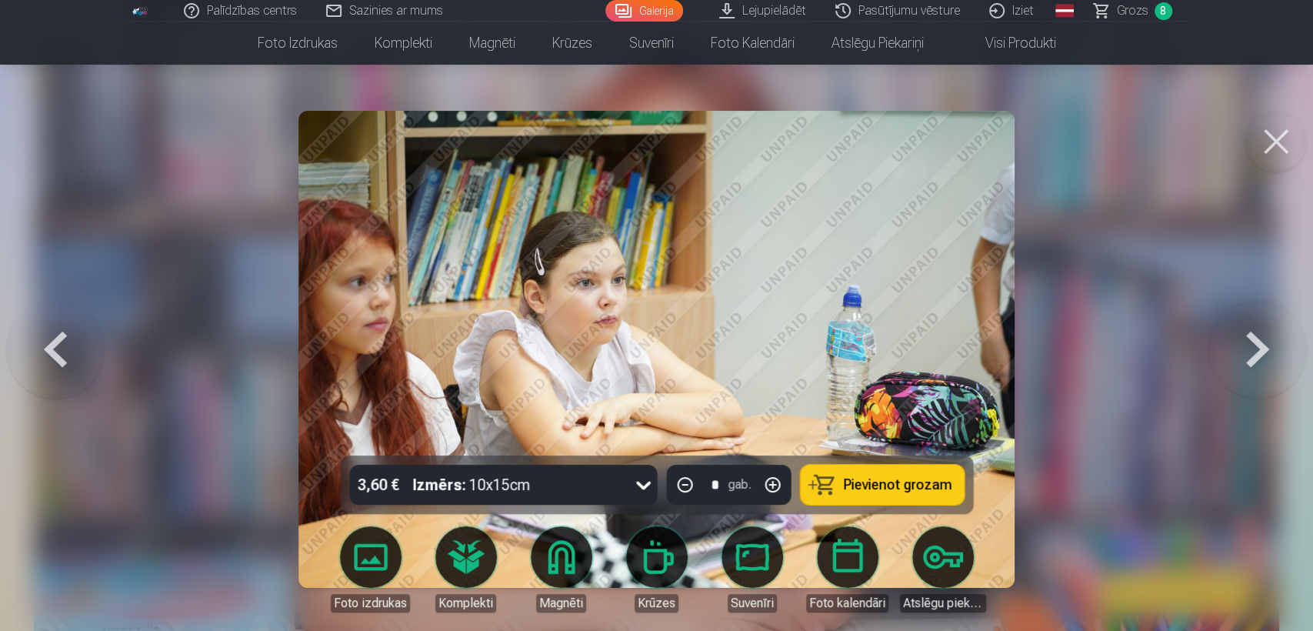
click at [1293, 348] on button at bounding box center [1257, 348] width 98 height 181
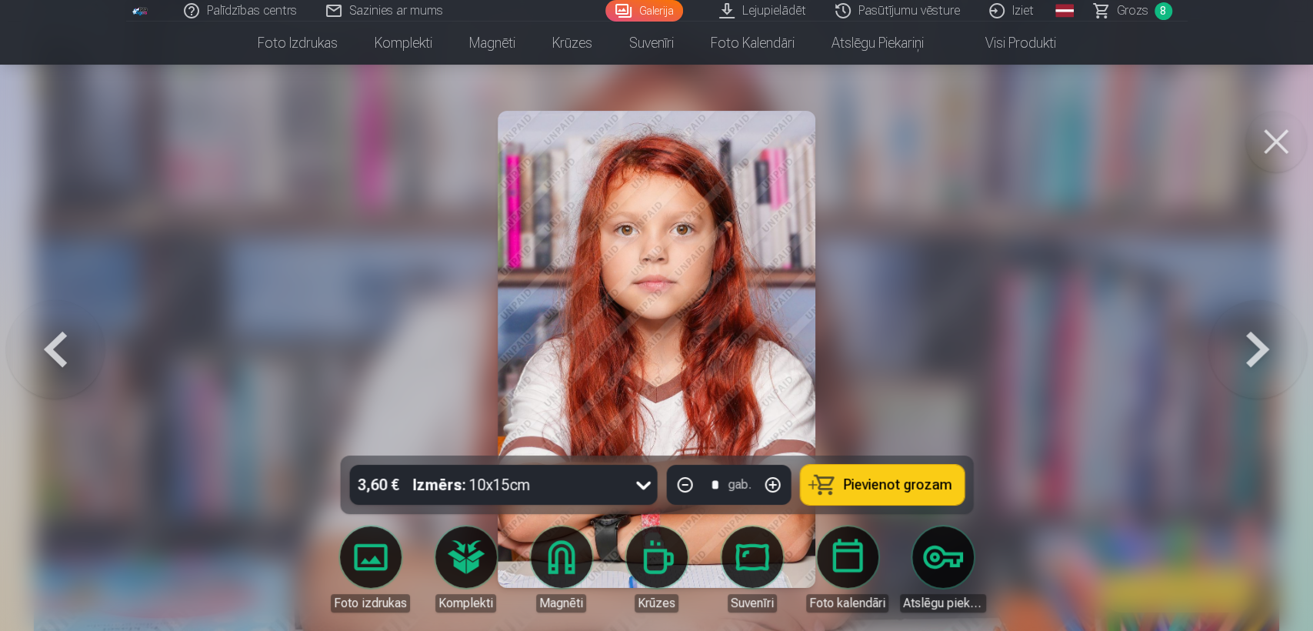
click at [1293, 348] on button at bounding box center [1257, 348] width 98 height 181
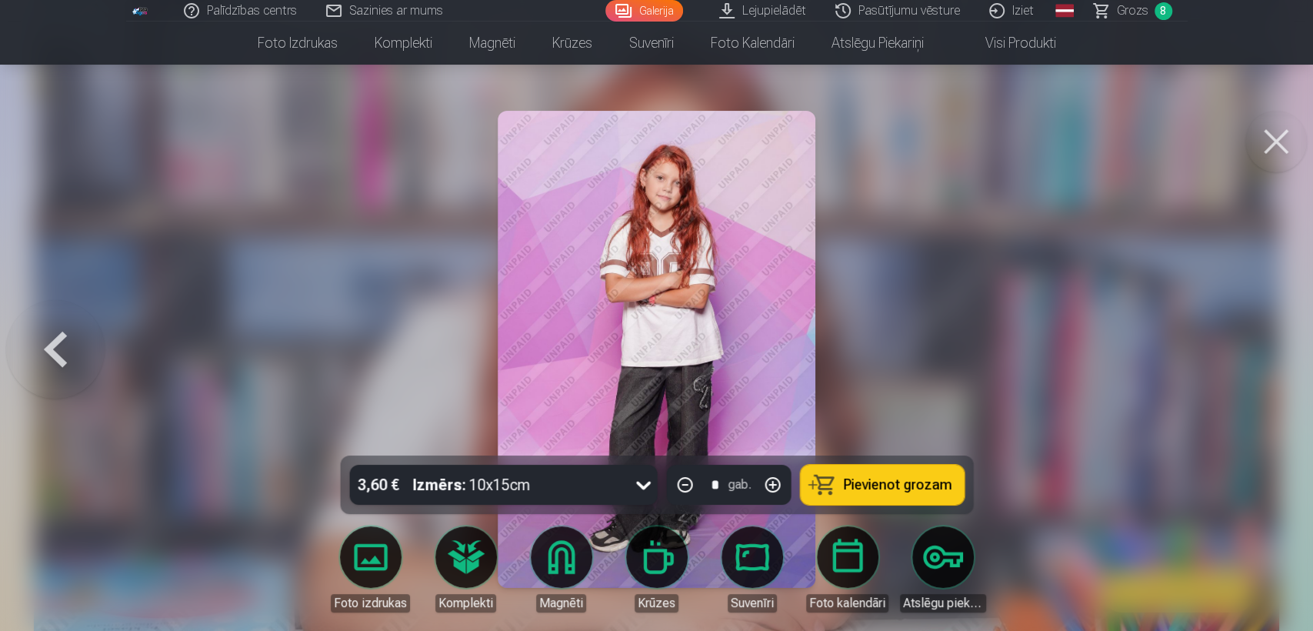
click at [923, 469] on button "Pievienot grozam" at bounding box center [882, 484] width 164 height 40
click at [1291, 311] on div at bounding box center [656, 315] width 1313 height 631
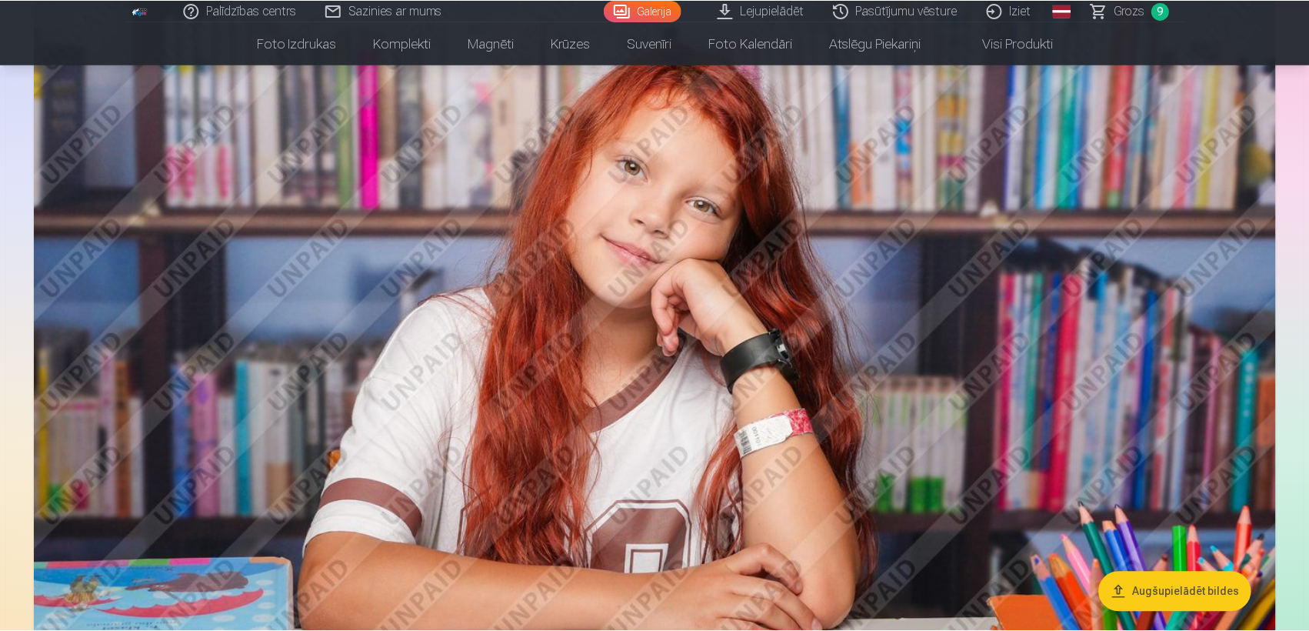
scroll to position [2708, 0]
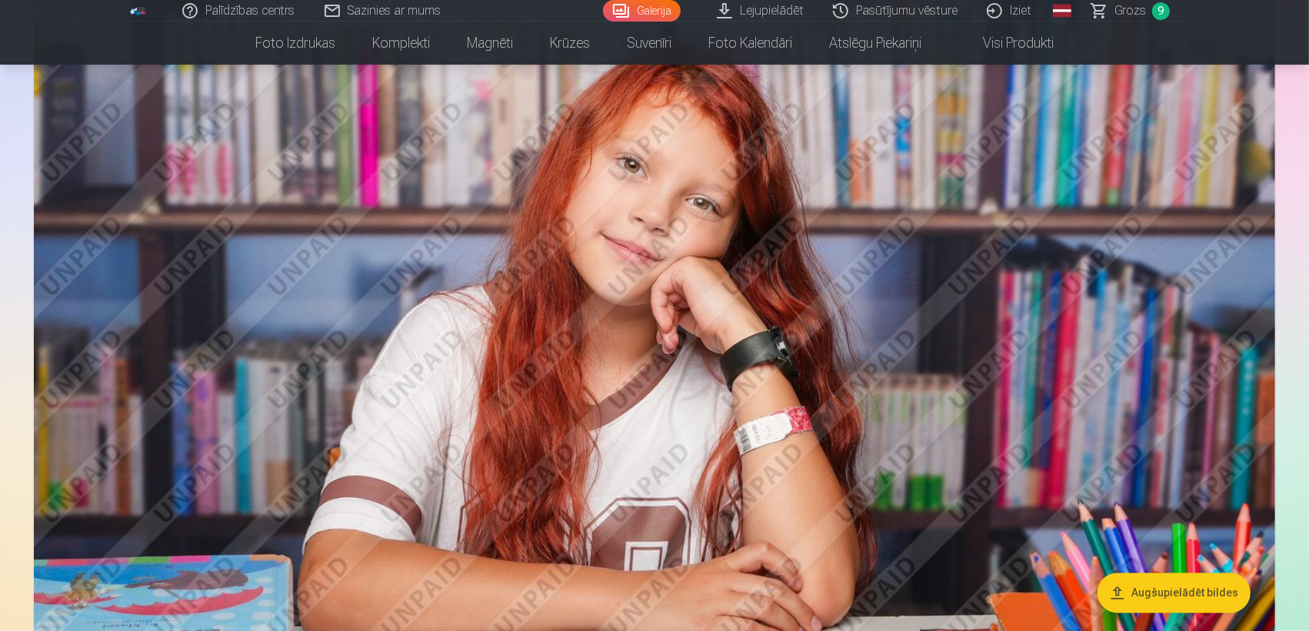
click at [1125, 2] on span "Grozs" at bounding box center [1130, 11] width 32 height 18
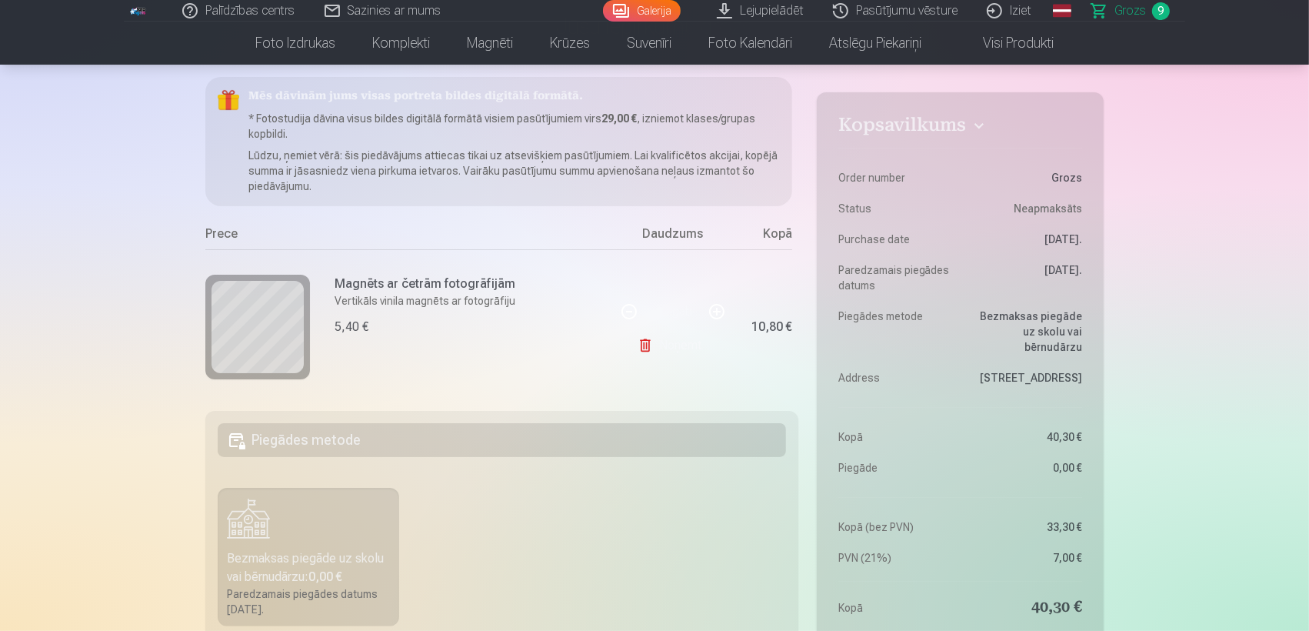
scroll to position [193, 0]
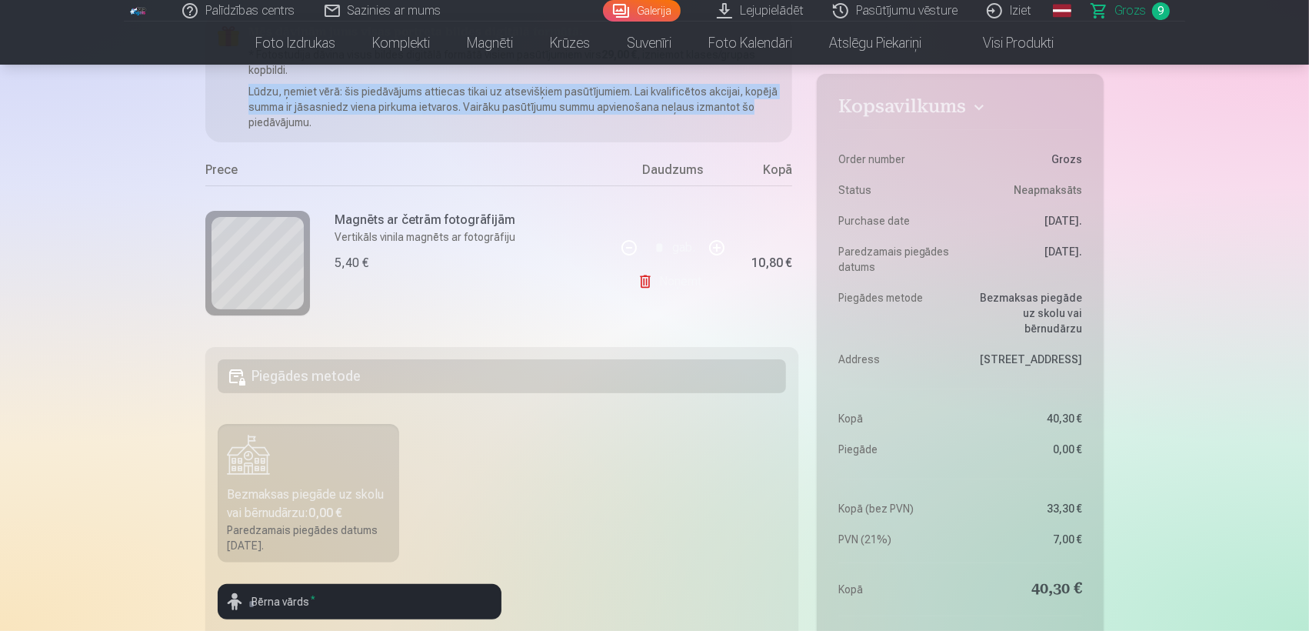
drag, startPoint x: 793, startPoint y: 71, endPoint x: 797, endPoint y: 102, distance: 31.9
click at [797, 102] on div "Mēs dāvinām jums visas portreta bildes digitālā formātā. * Fotostudija dāvina v…" at bounding box center [501, 170] width 593 height 315
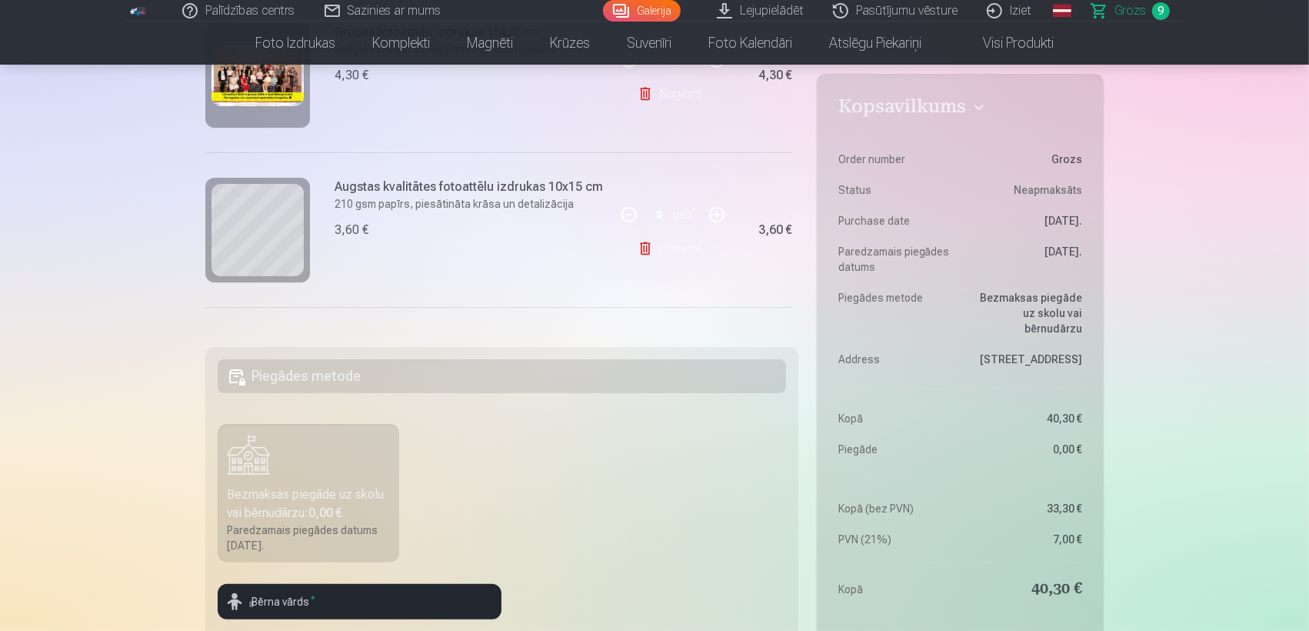
scroll to position [381, 0]
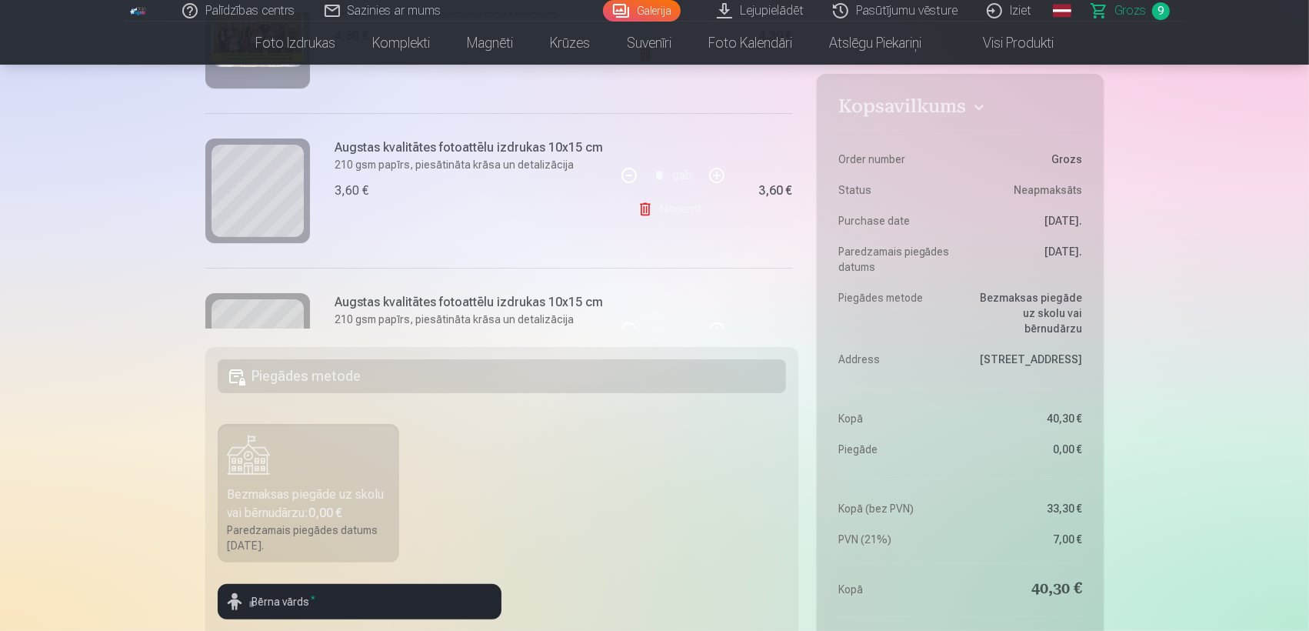
drag, startPoint x: 791, startPoint y: 115, endPoint x: 791, endPoint y: 138, distance: 23.1
click at [791, 138] on div "Mēs dāvinām jums visas portreta bildes digitālā formātā. * Fotostudija dāvina v…" at bounding box center [501, 170] width 593 height 315
drag, startPoint x: 794, startPoint y: 131, endPoint x: 794, endPoint y: 139, distance: 8.5
click at [794, 139] on div "Mēs dāvinām jums visas portreta bildes digitālā formātā. * Fotostudija dāvina v…" at bounding box center [501, 170] width 593 height 315
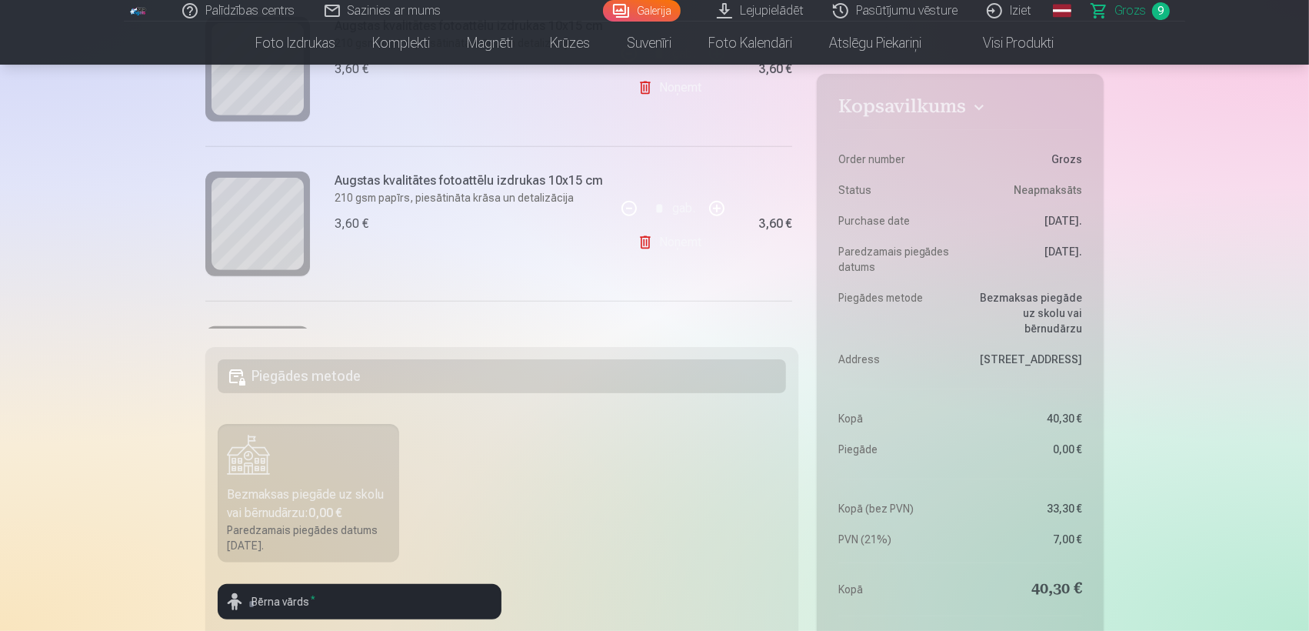
scroll to position [816, 0]
click at [646, 247] on link "Noņemt" at bounding box center [672, 238] width 70 height 31
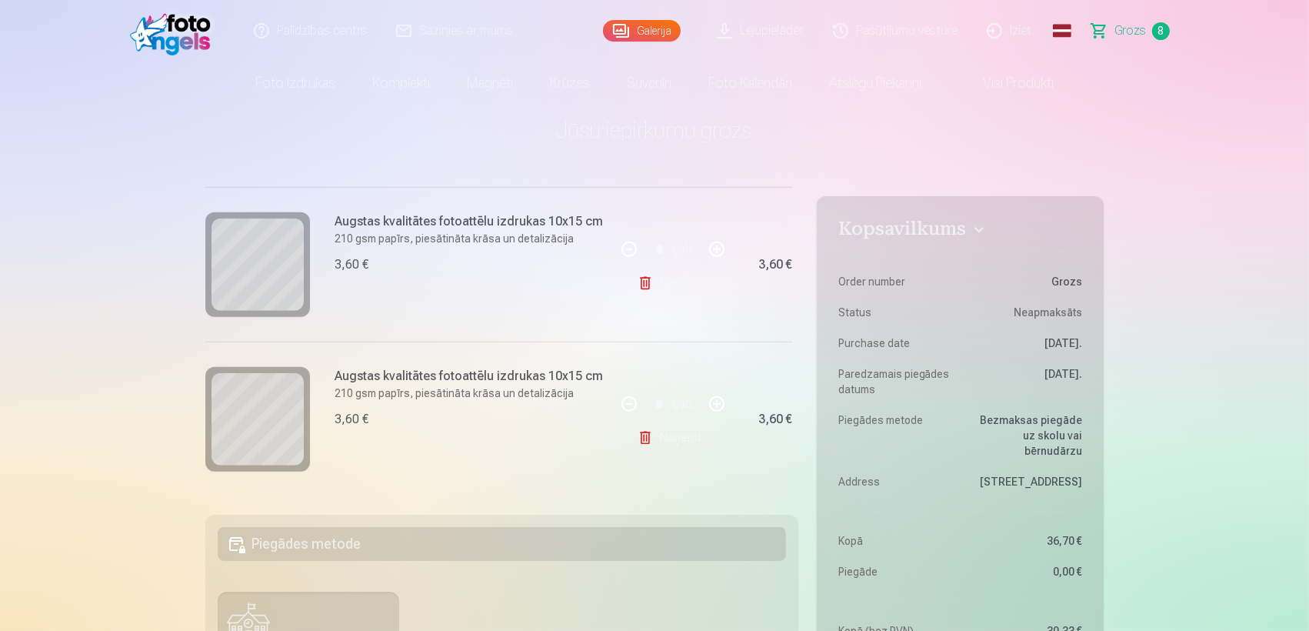
scroll to position [0, 0]
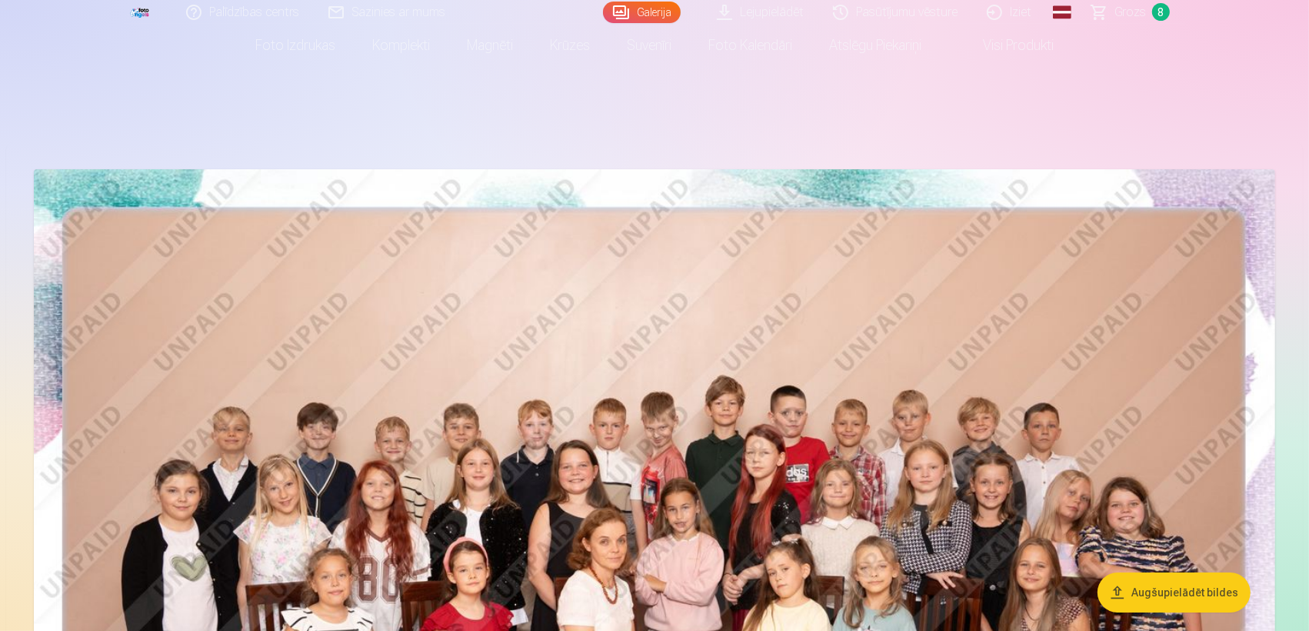
scroll to position [51, 0]
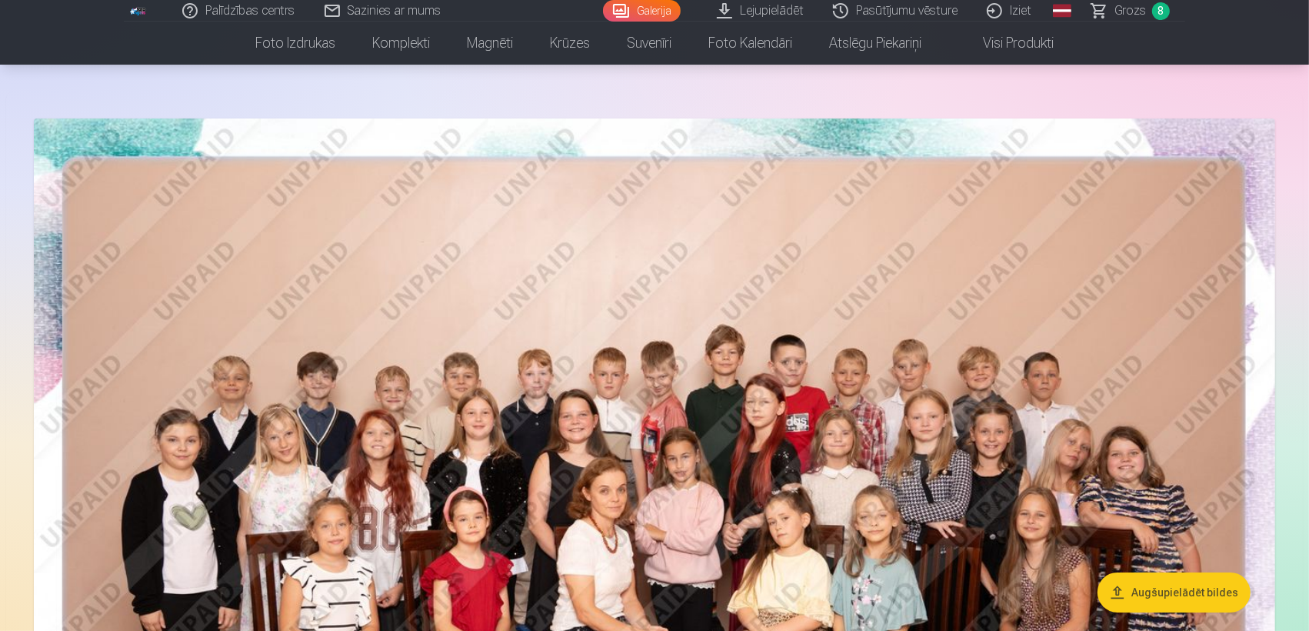
click at [1129, 0] on link "Grozs 8" at bounding box center [1131, 11] width 108 height 22
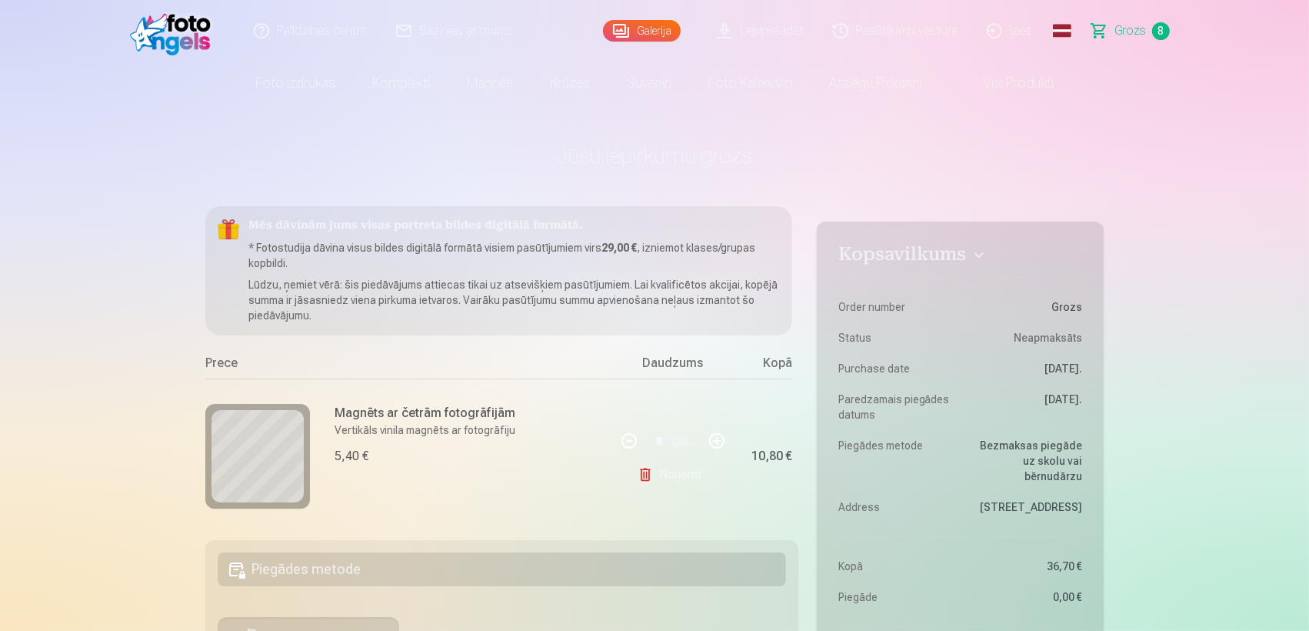
click at [1133, 27] on span "Grozs" at bounding box center [1130, 31] width 32 height 18
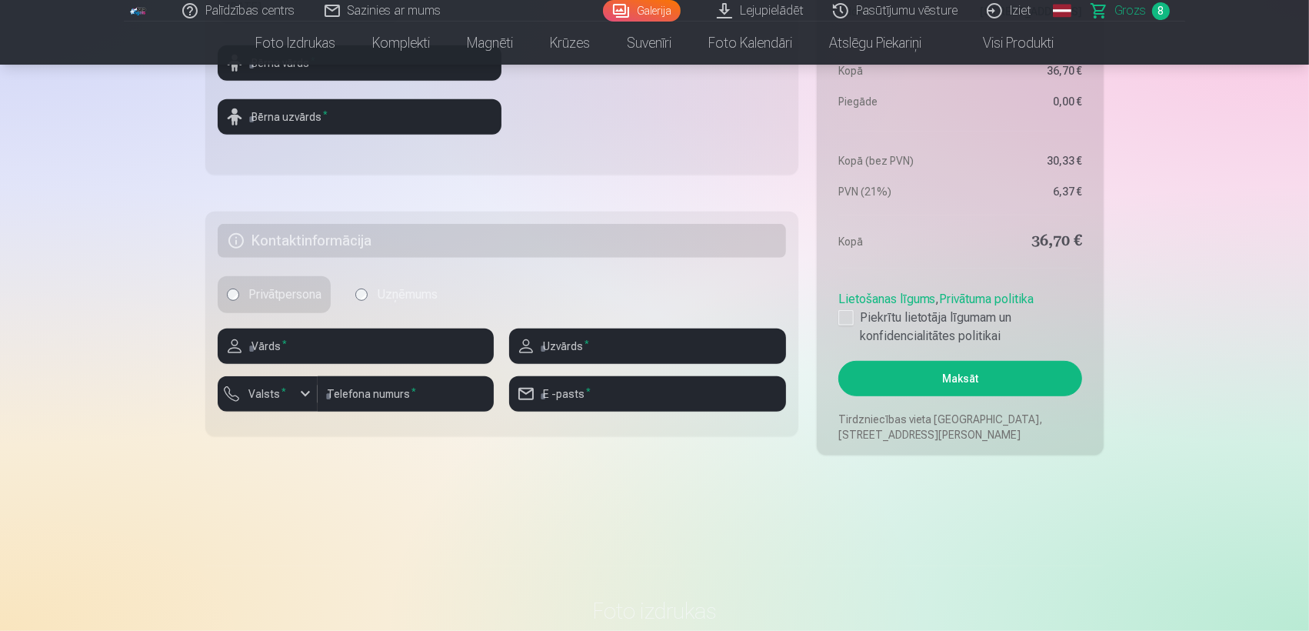
scroll to position [740, 0]
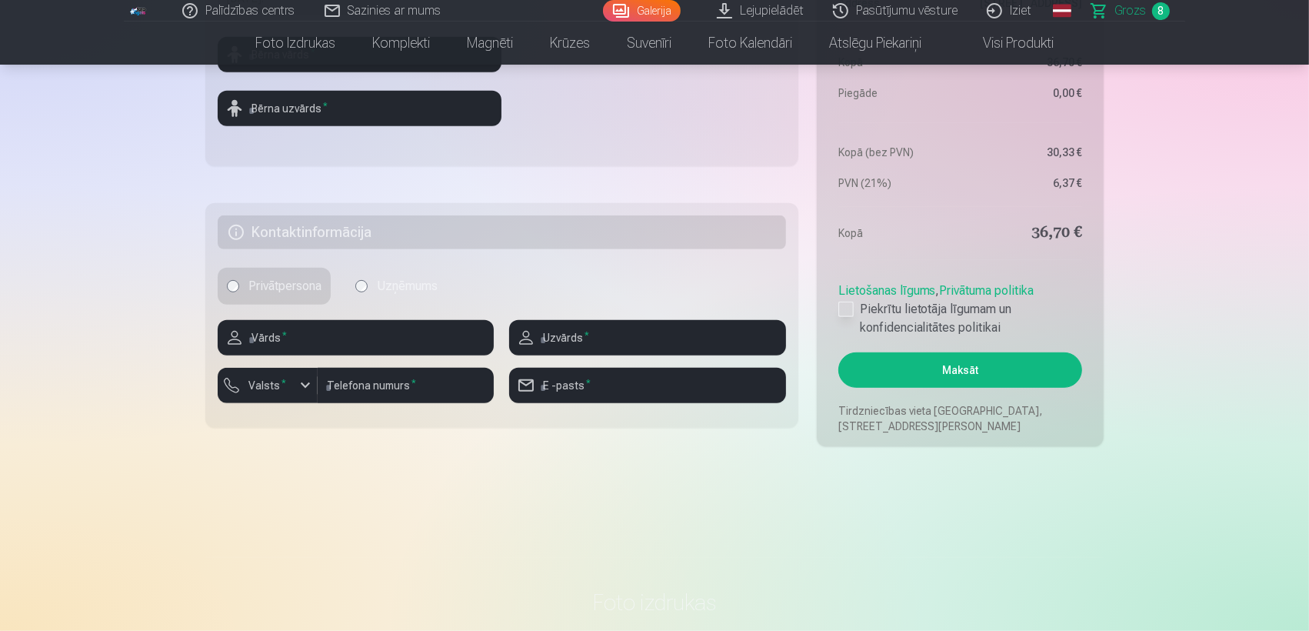
click at [846, 311] on div at bounding box center [845, 308] width 15 height 15
click at [950, 367] on button "Maksāt" at bounding box center [960, 369] width 244 height 35
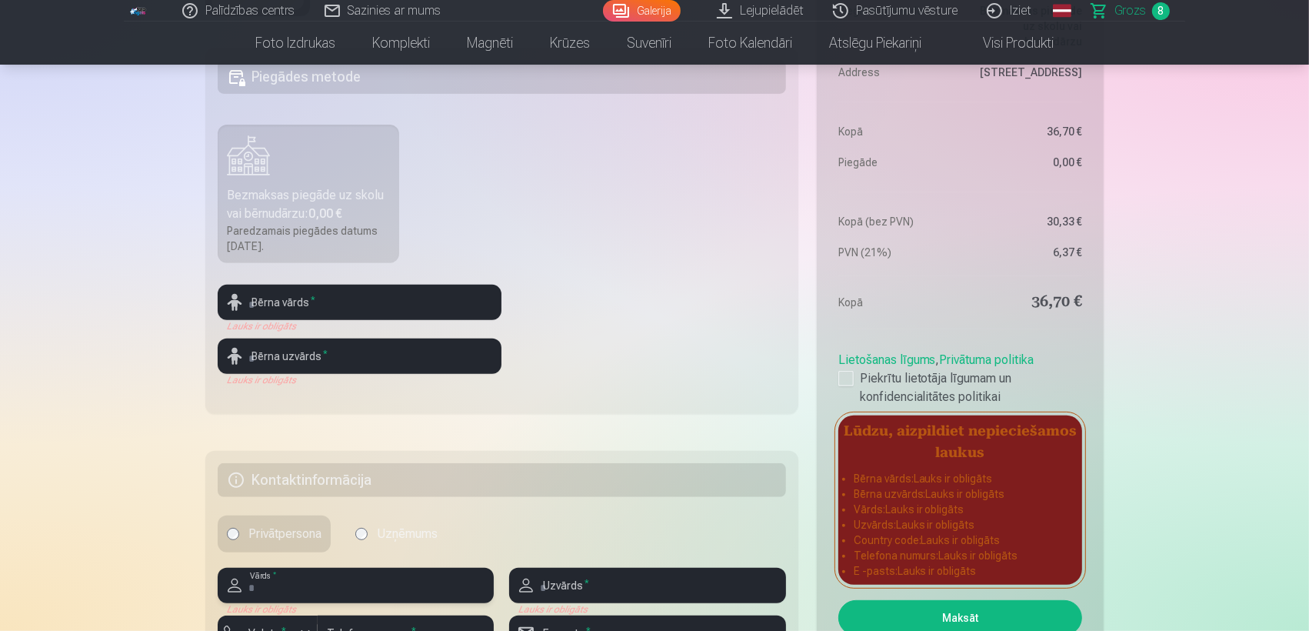
scroll to position [508, 0]
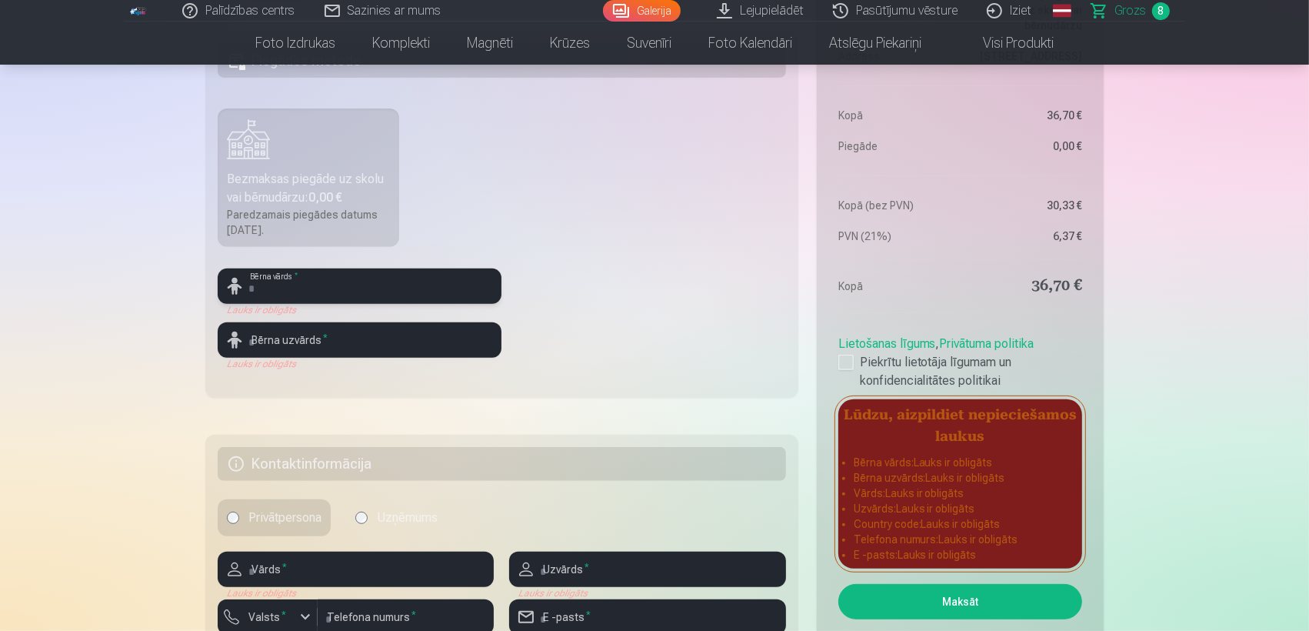
click at [355, 288] on input "text" at bounding box center [360, 285] width 284 height 35
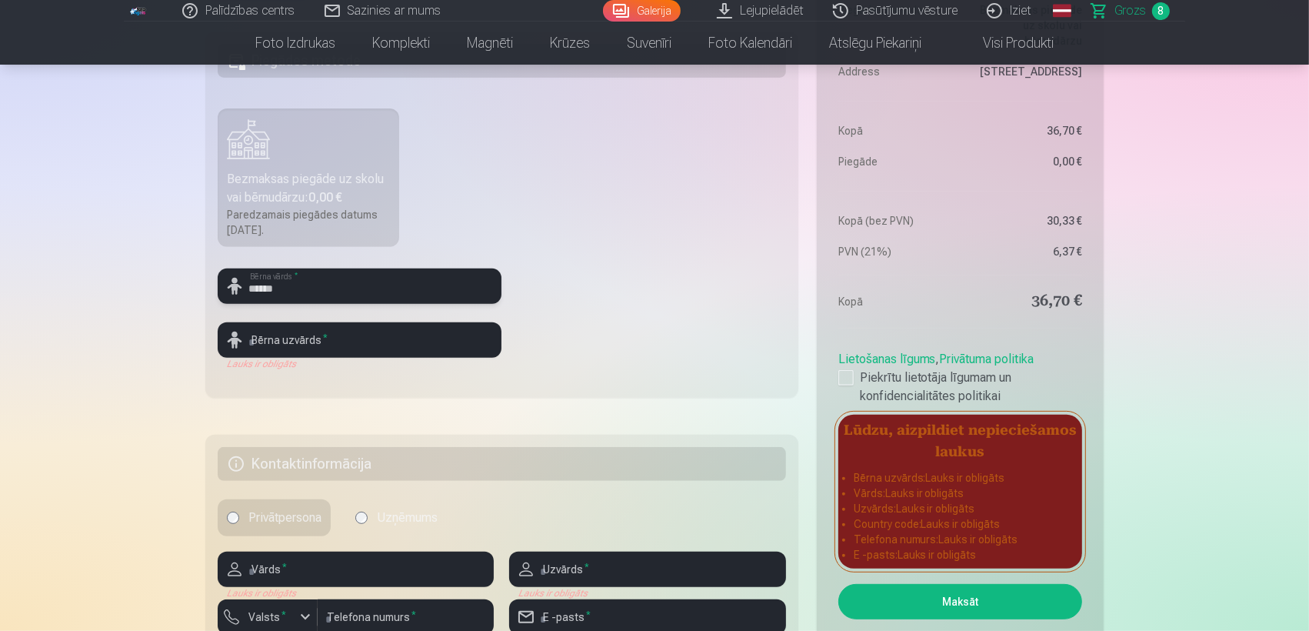
type input "******"
click at [332, 340] on input "text" at bounding box center [360, 339] width 284 height 35
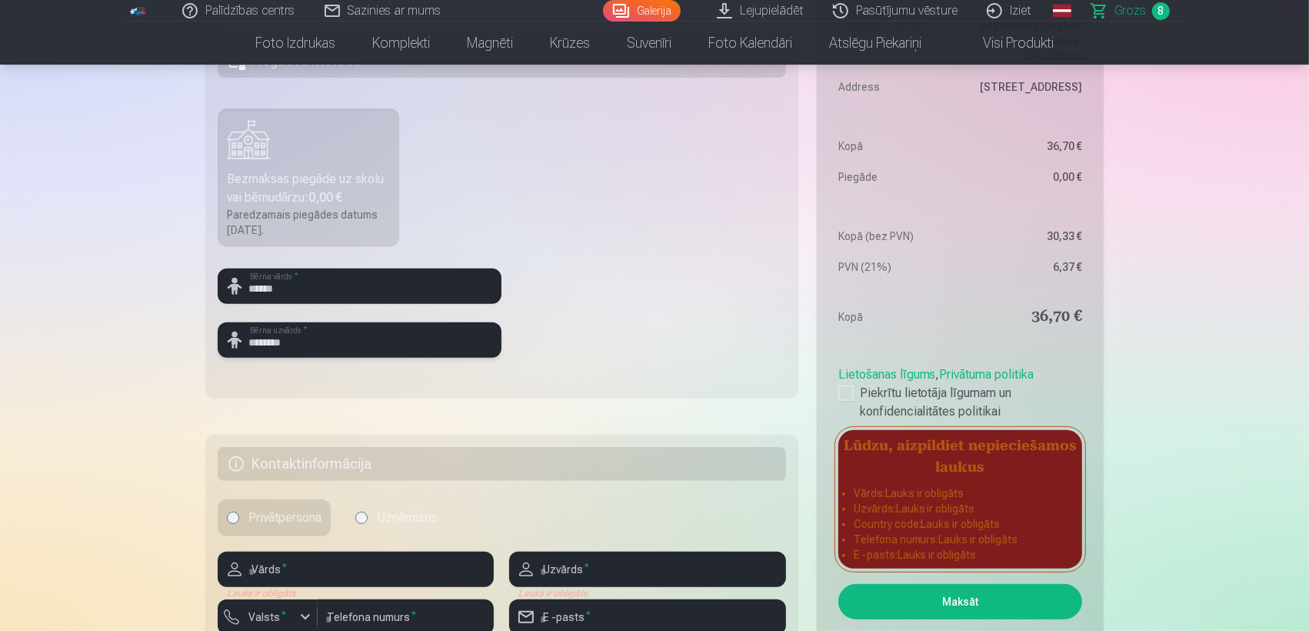
type input "********"
click at [699, 411] on div "Kopsavilkums Order number Grozs Status Neapmaksāts Purchase date [DATE]. Paredz…" at bounding box center [654, 188] width 898 height 980
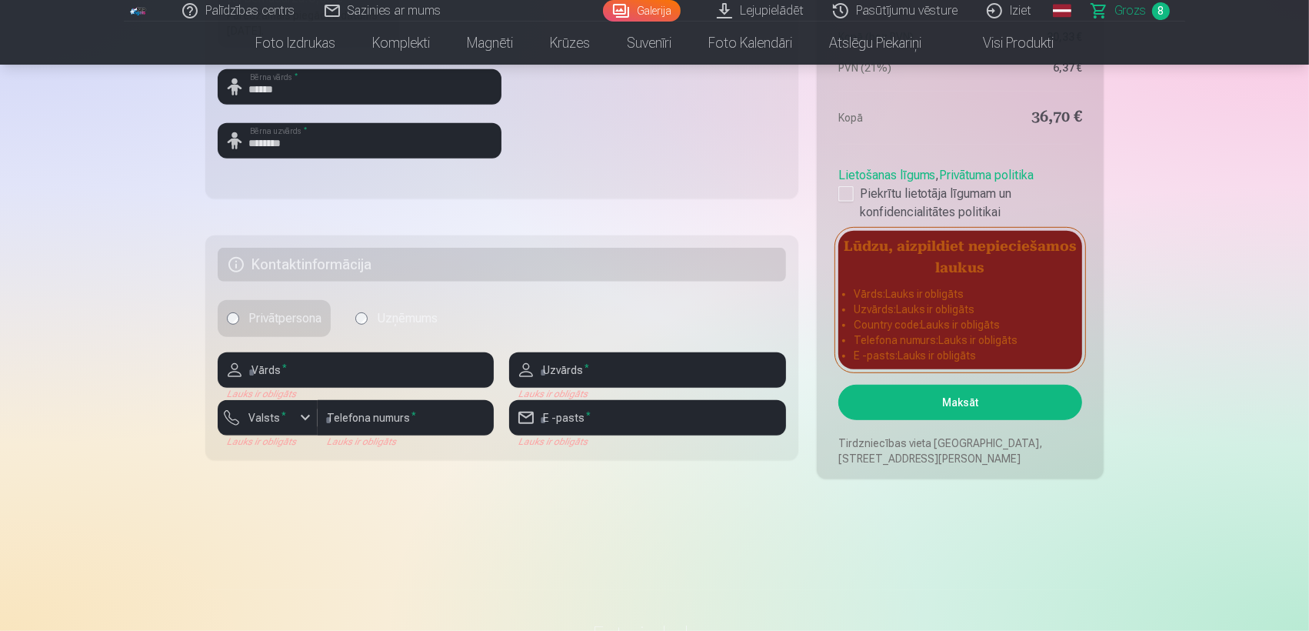
scroll to position [714, 0]
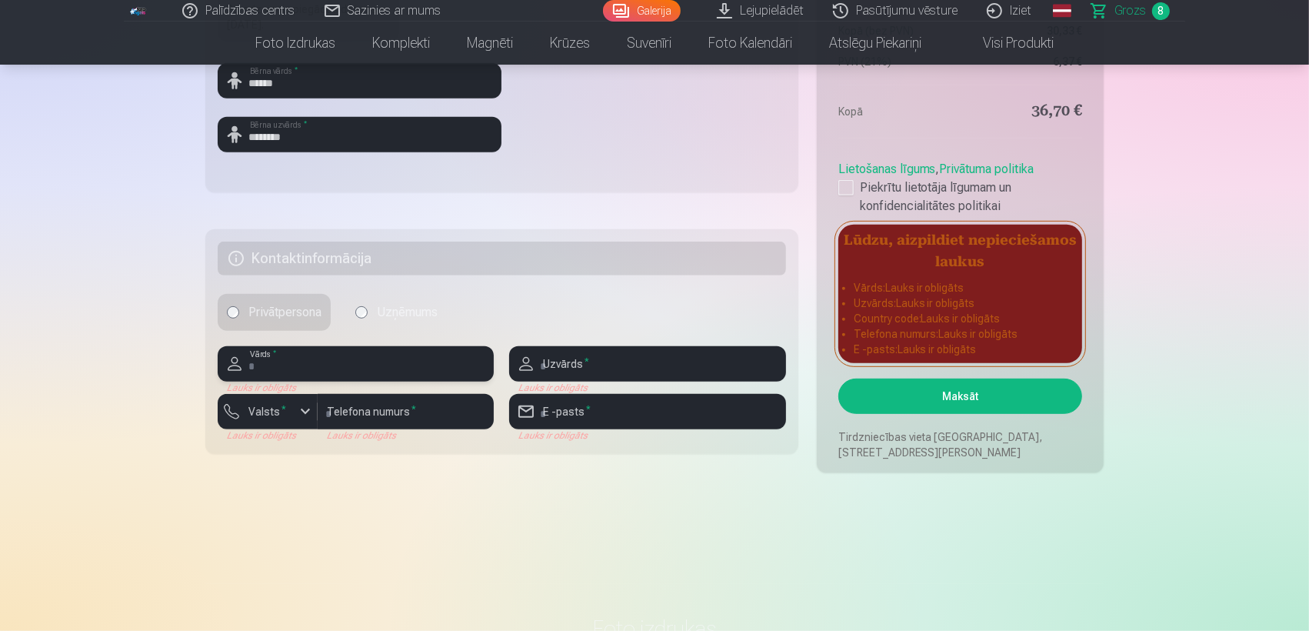
click at [345, 361] on input "text" at bounding box center [356, 363] width 276 height 35
type input "*********"
type input "********"
type input "**********"
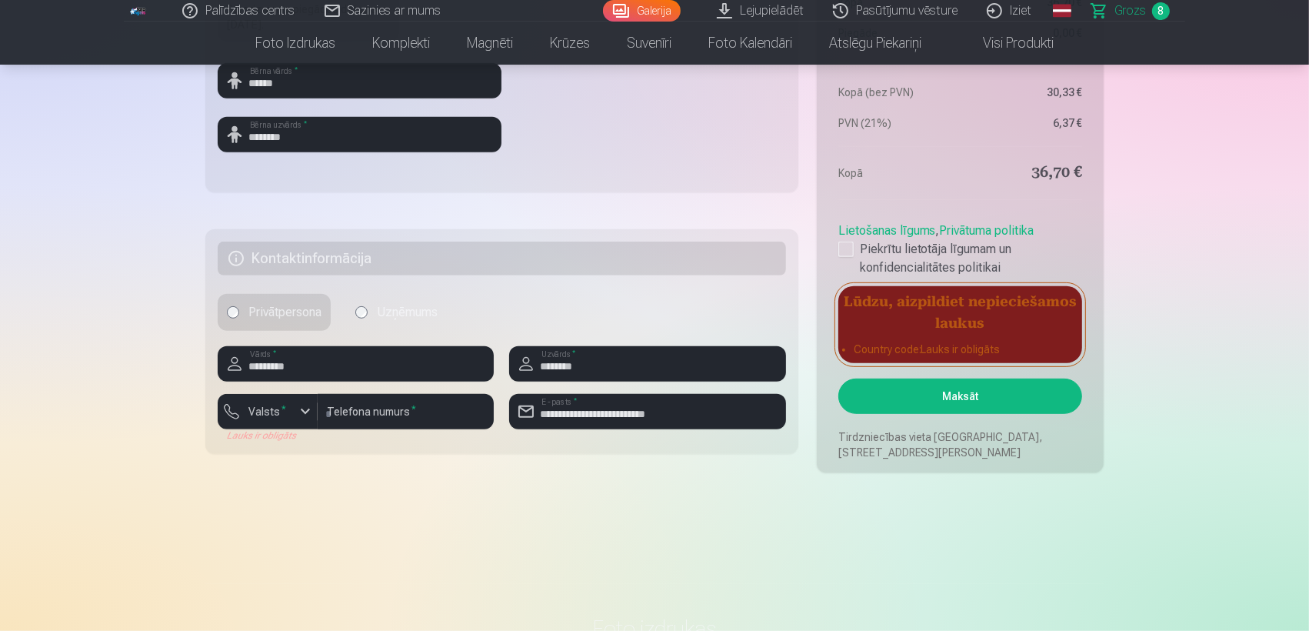
click at [929, 391] on button "Maksāt" at bounding box center [960, 395] width 244 height 35
click at [988, 387] on button "Maksāt" at bounding box center [960, 395] width 244 height 35
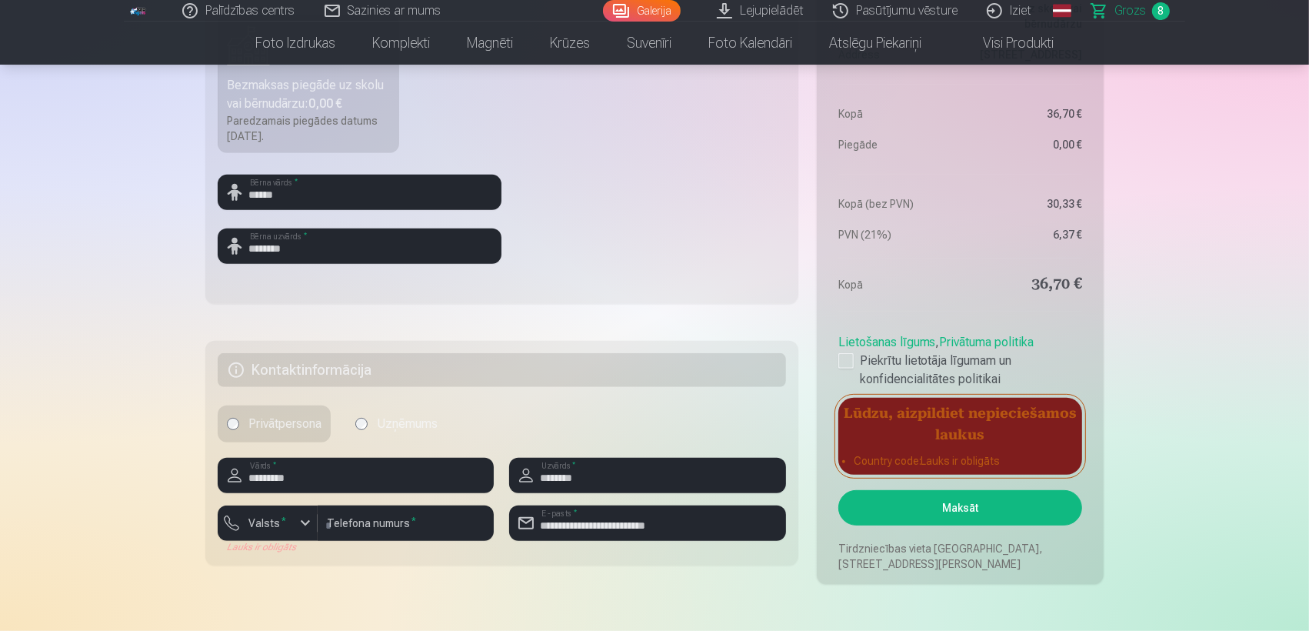
scroll to position [603, 0]
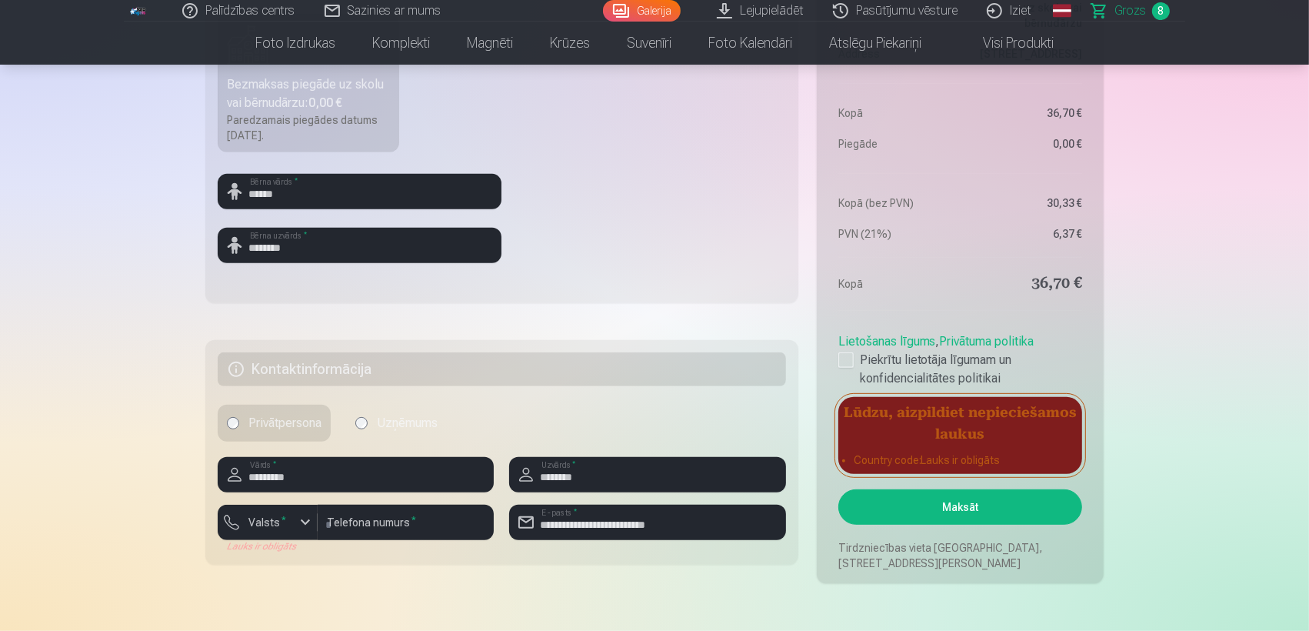
click at [337, 112] on div "Paredzamais piegādes datums [DATE]." at bounding box center [308, 127] width 163 height 31
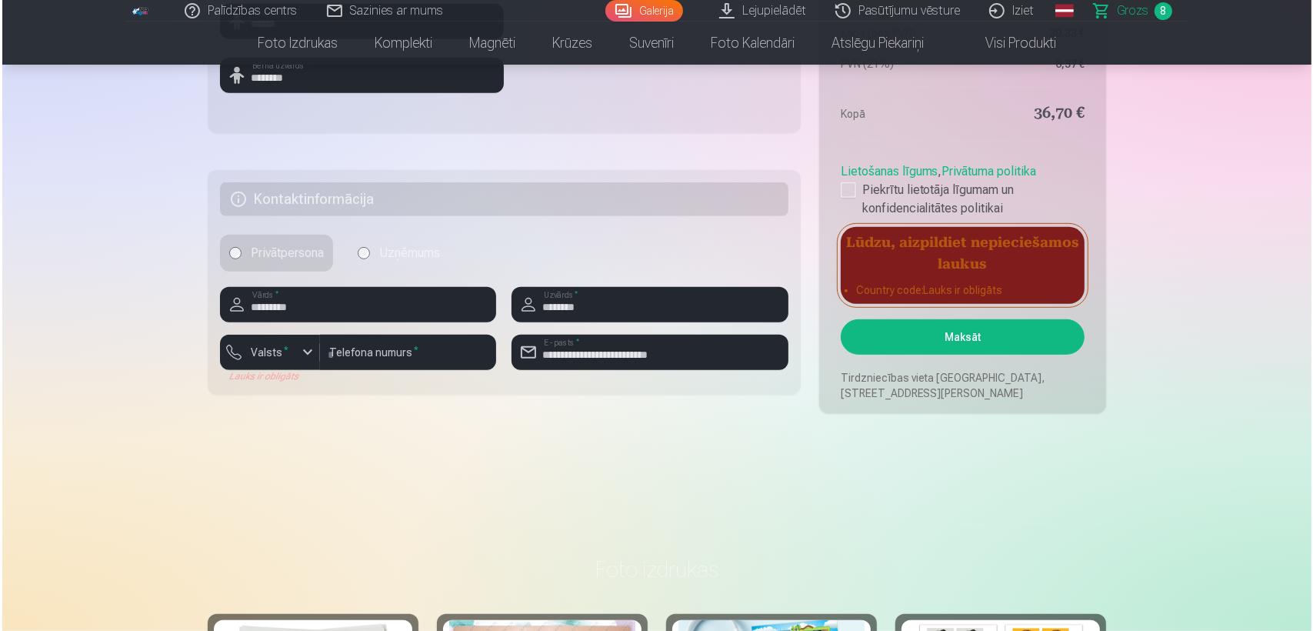
scroll to position [775, 0]
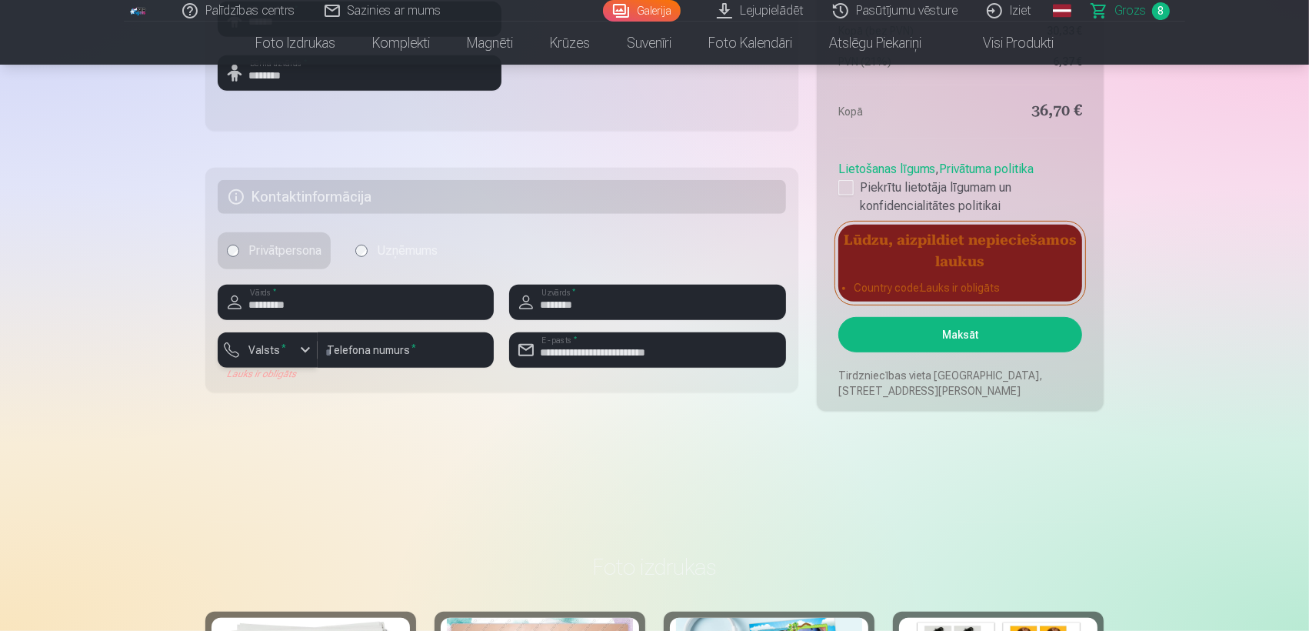
click at [308, 351] on div "button" at bounding box center [305, 350] width 18 height 18
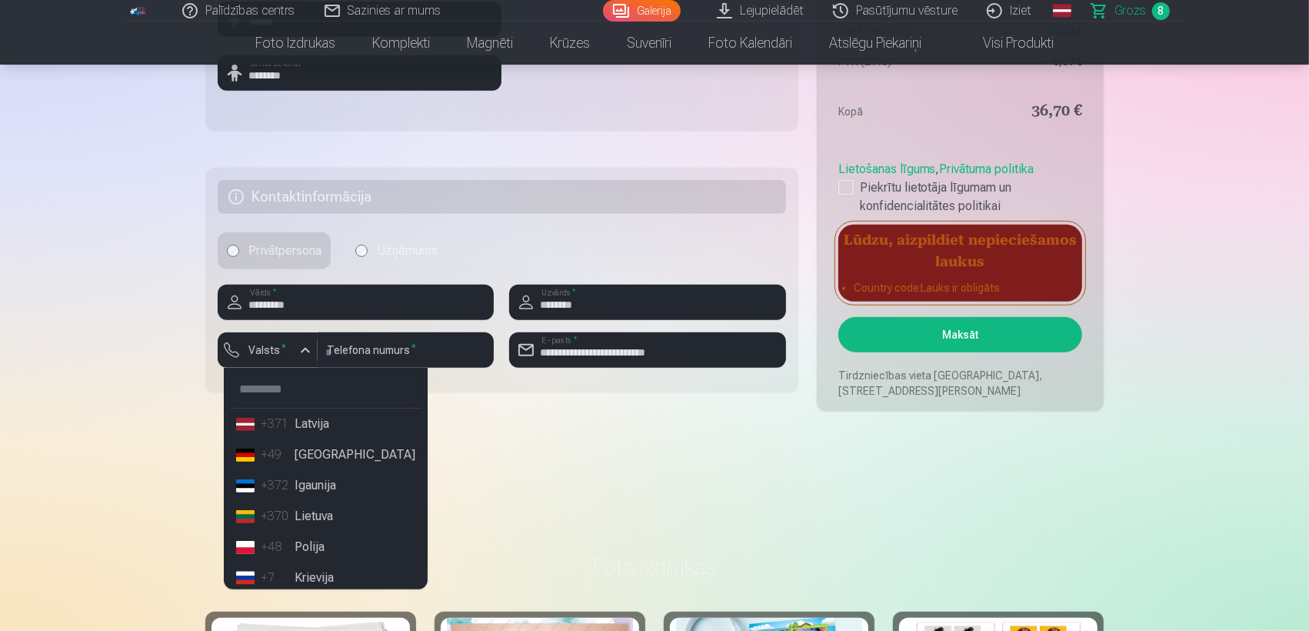
click at [308, 423] on li "+371 Latvija" at bounding box center [325, 423] width 191 height 31
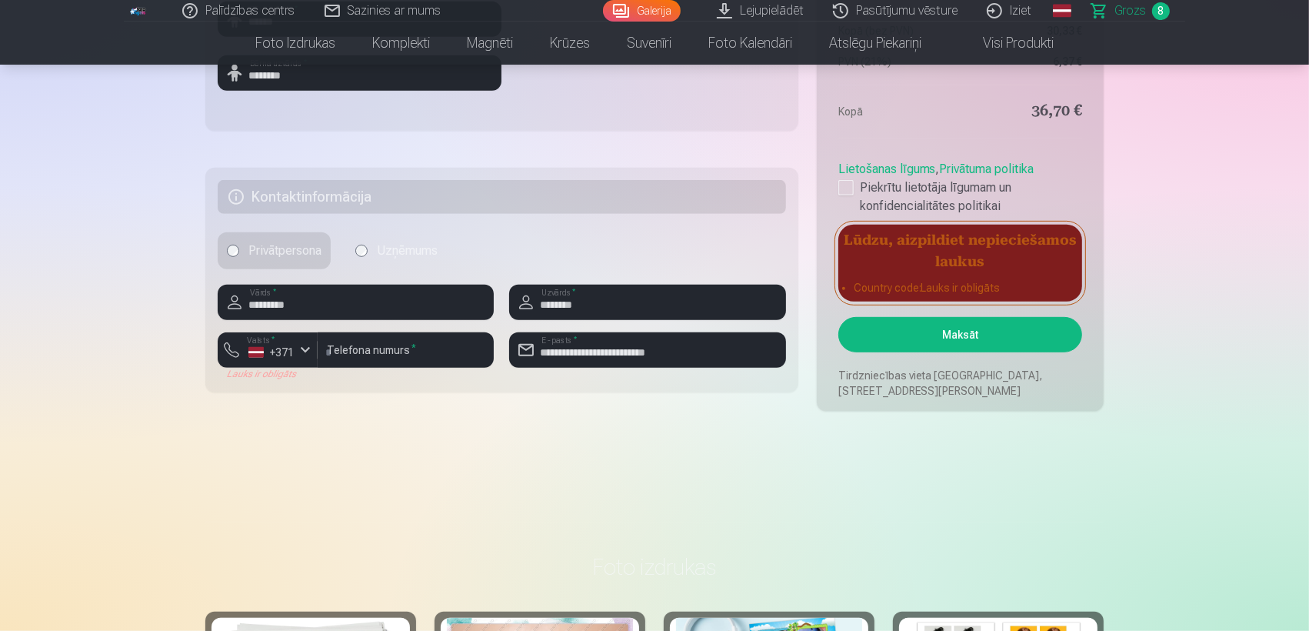
click at [990, 338] on button "Maksāt" at bounding box center [960, 334] width 244 height 35
